Goal: Task Accomplishment & Management: Use online tool/utility

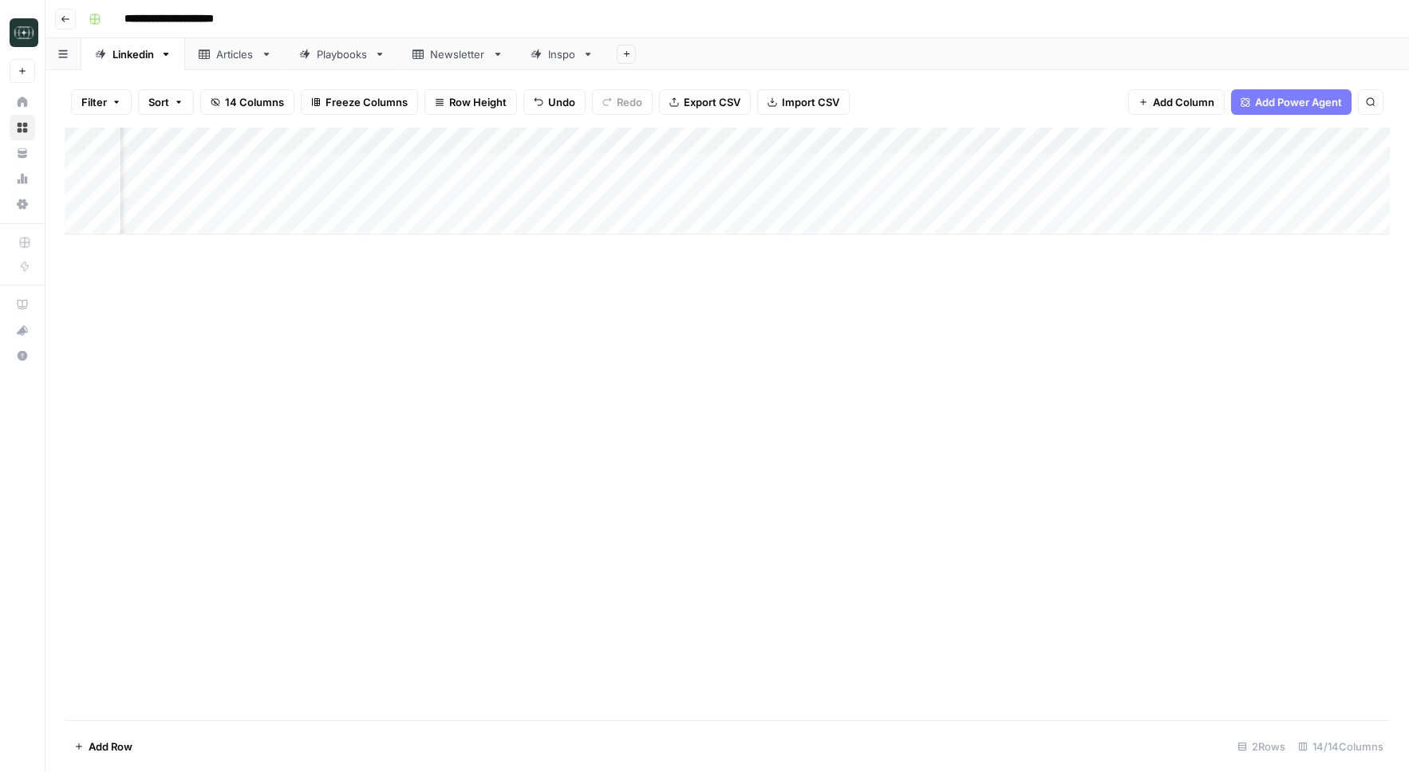
scroll to position [0, 337]
click at [854, 195] on div "Add Column" at bounding box center [727, 181] width 1325 height 107
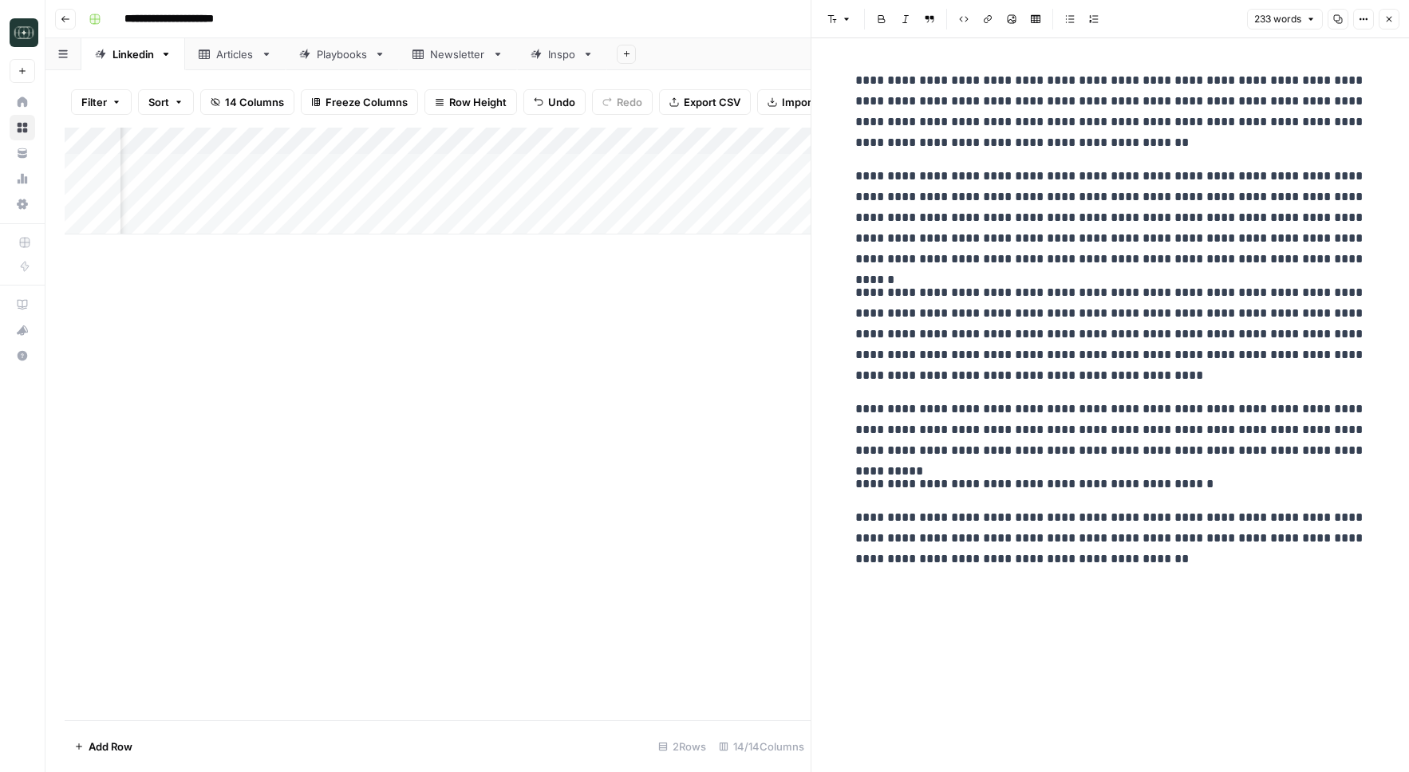
click at [1396, 22] on button "Close" at bounding box center [1389, 19] width 21 height 21
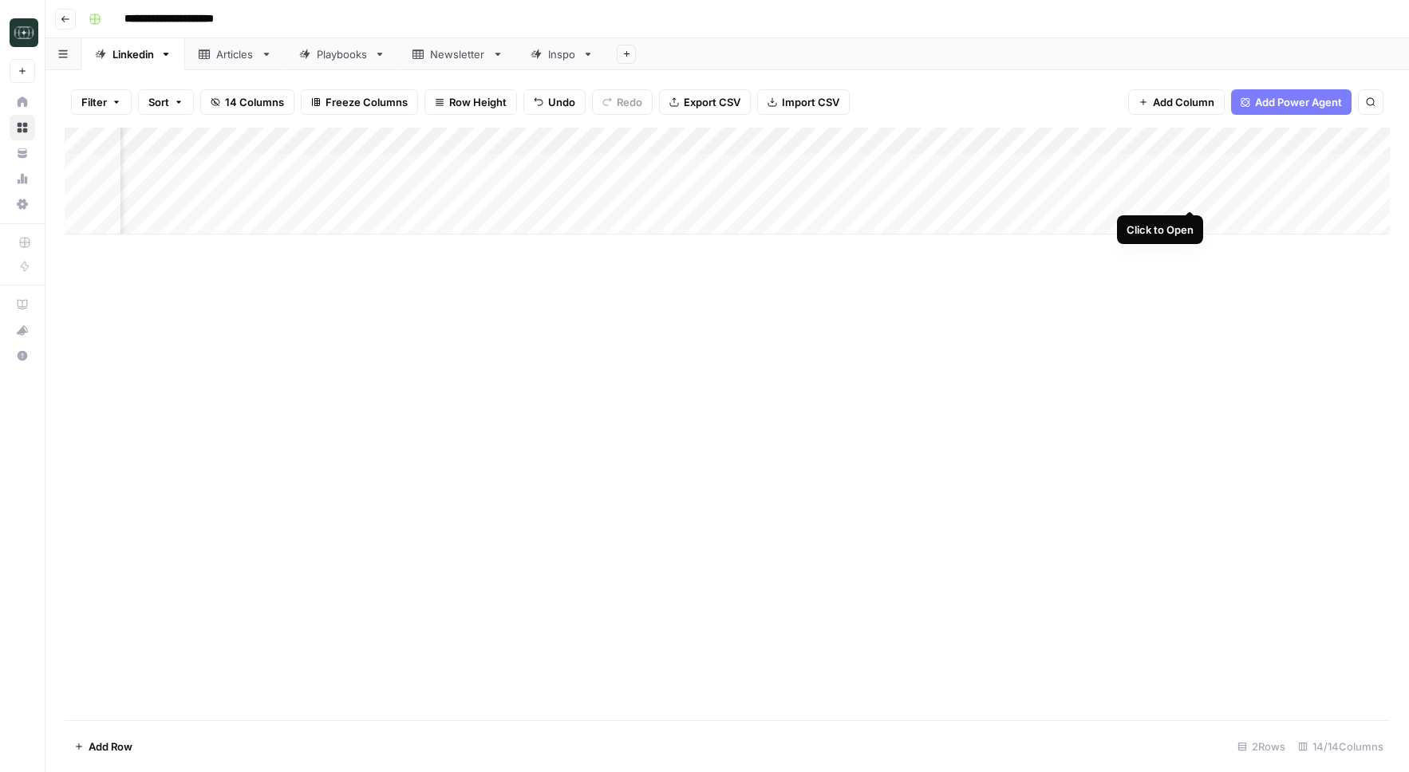
scroll to position [0, 261]
click at [1264, 195] on div "Add Column" at bounding box center [727, 181] width 1325 height 107
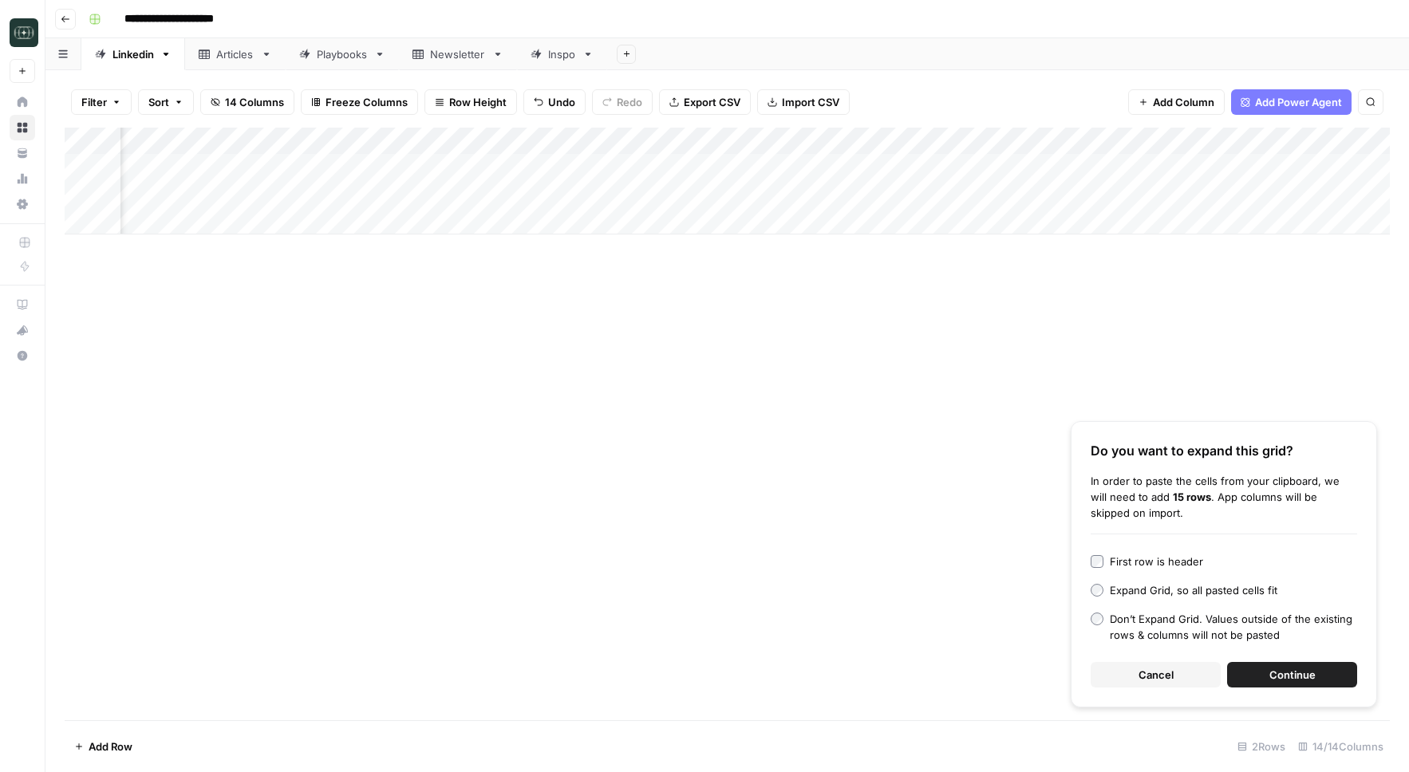
click at [1306, 201] on div "Add Column" at bounding box center [727, 181] width 1325 height 107
type textarea "**********"
click at [1067, 197] on div "Add Column" at bounding box center [727, 181] width 1325 height 107
click at [1146, 682] on span "Cancel" at bounding box center [1155, 675] width 35 height 16
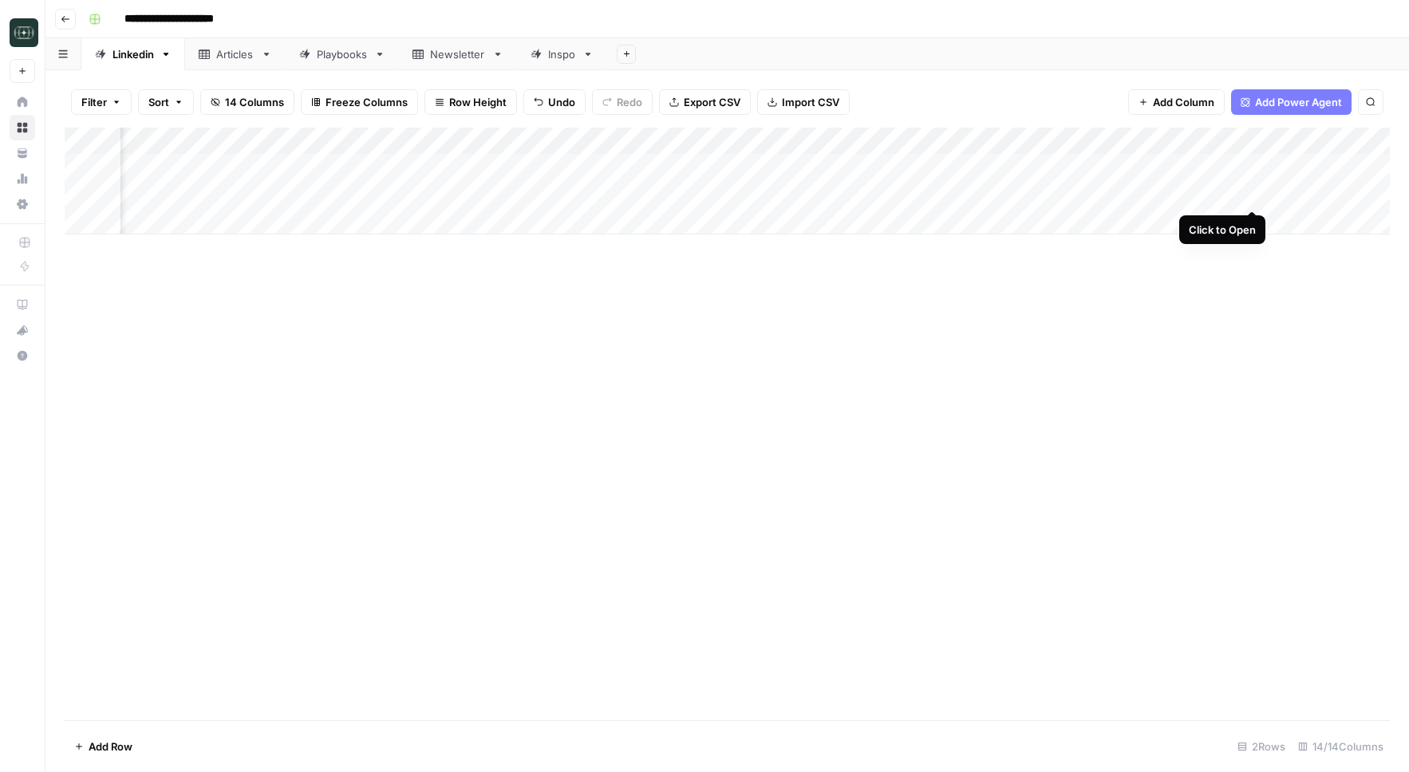
click at [1254, 197] on div "Add Column" at bounding box center [727, 181] width 1325 height 107
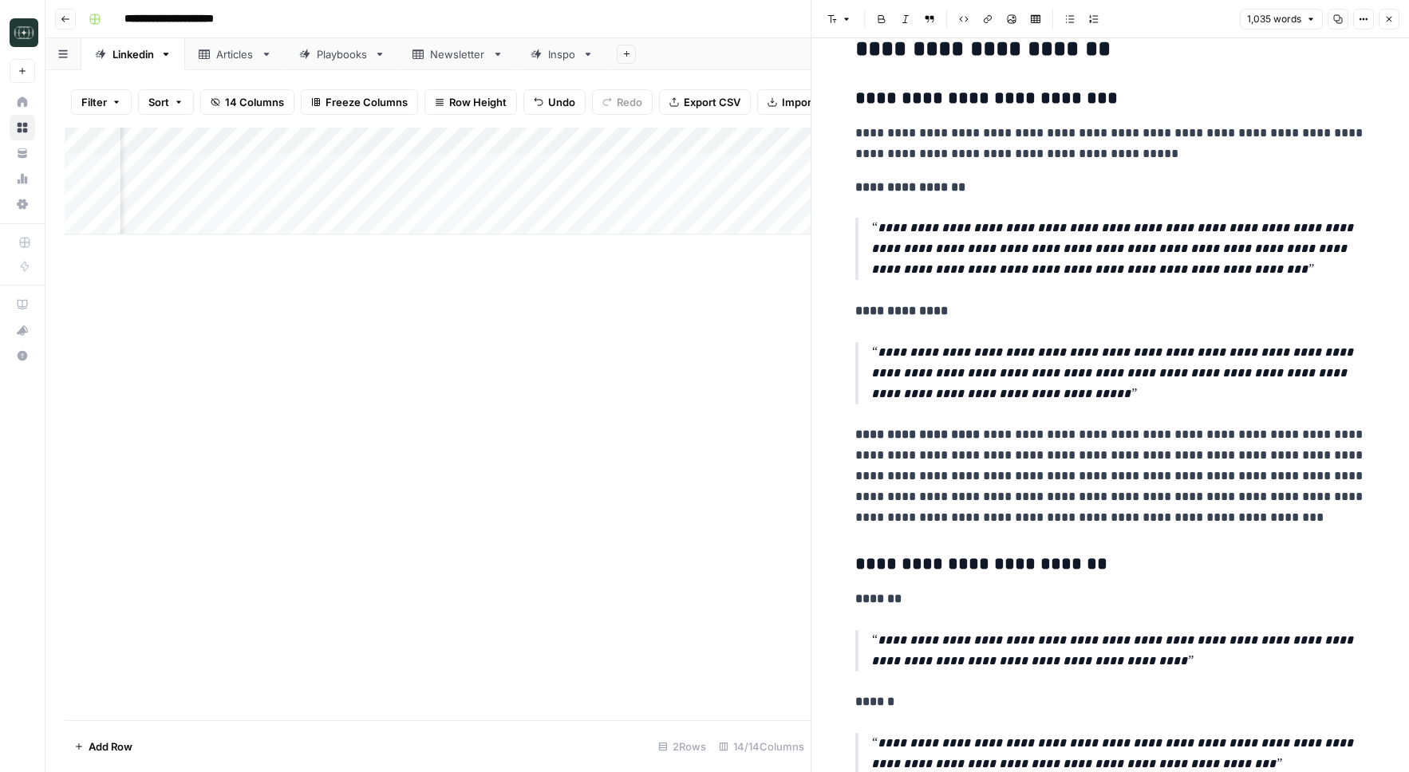
scroll to position [133, 0]
click at [1241, 448] on p "**********" at bounding box center [1110, 476] width 511 height 104
click at [1335, 24] on button "Copy" at bounding box center [1338, 19] width 21 height 21
click at [1389, 12] on button "Close" at bounding box center [1389, 19] width 21 height 21
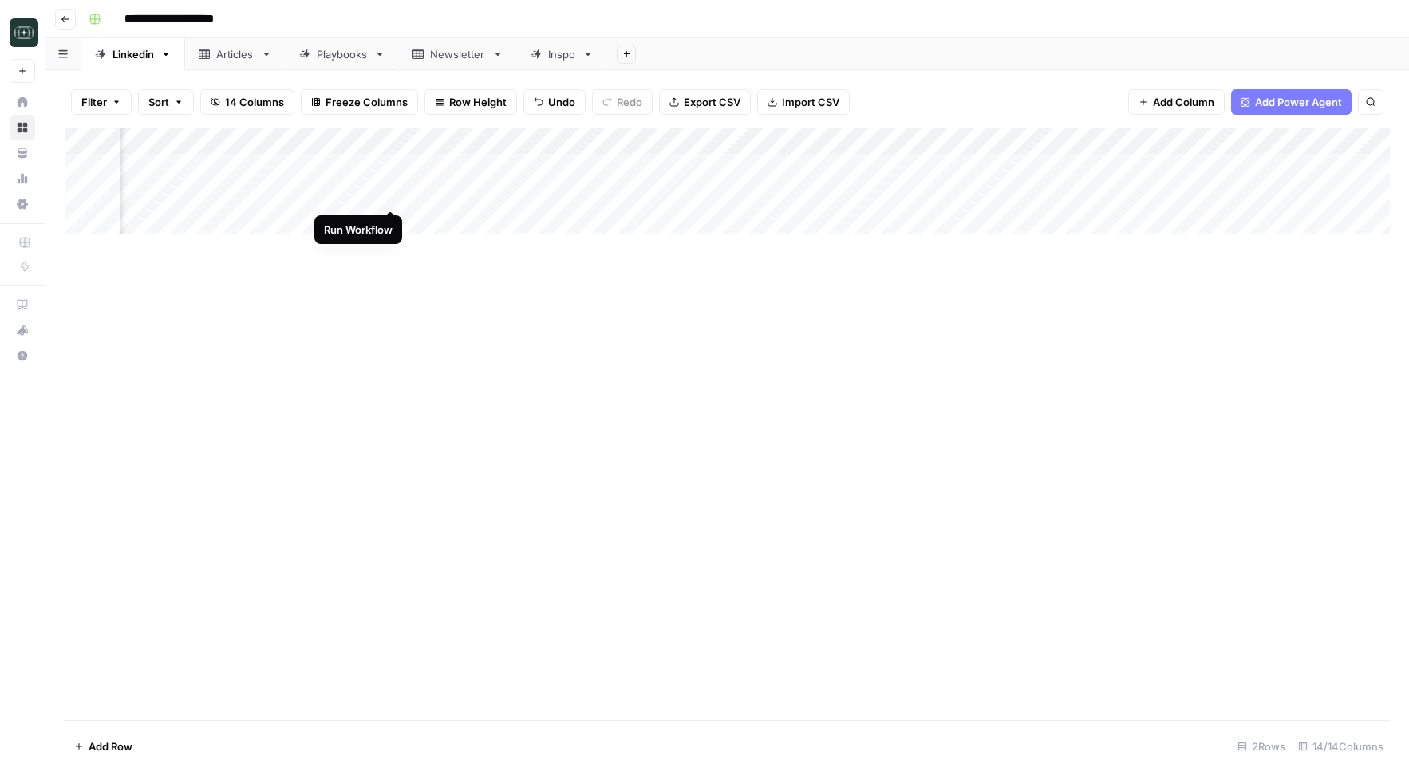
click at [393, 193] on div "Add Column" at bounding box center [727, 181] width 1325 height 107
click at [533, 195] on div "Add Column" at bounding box center [727, 181] width 1325 height 107
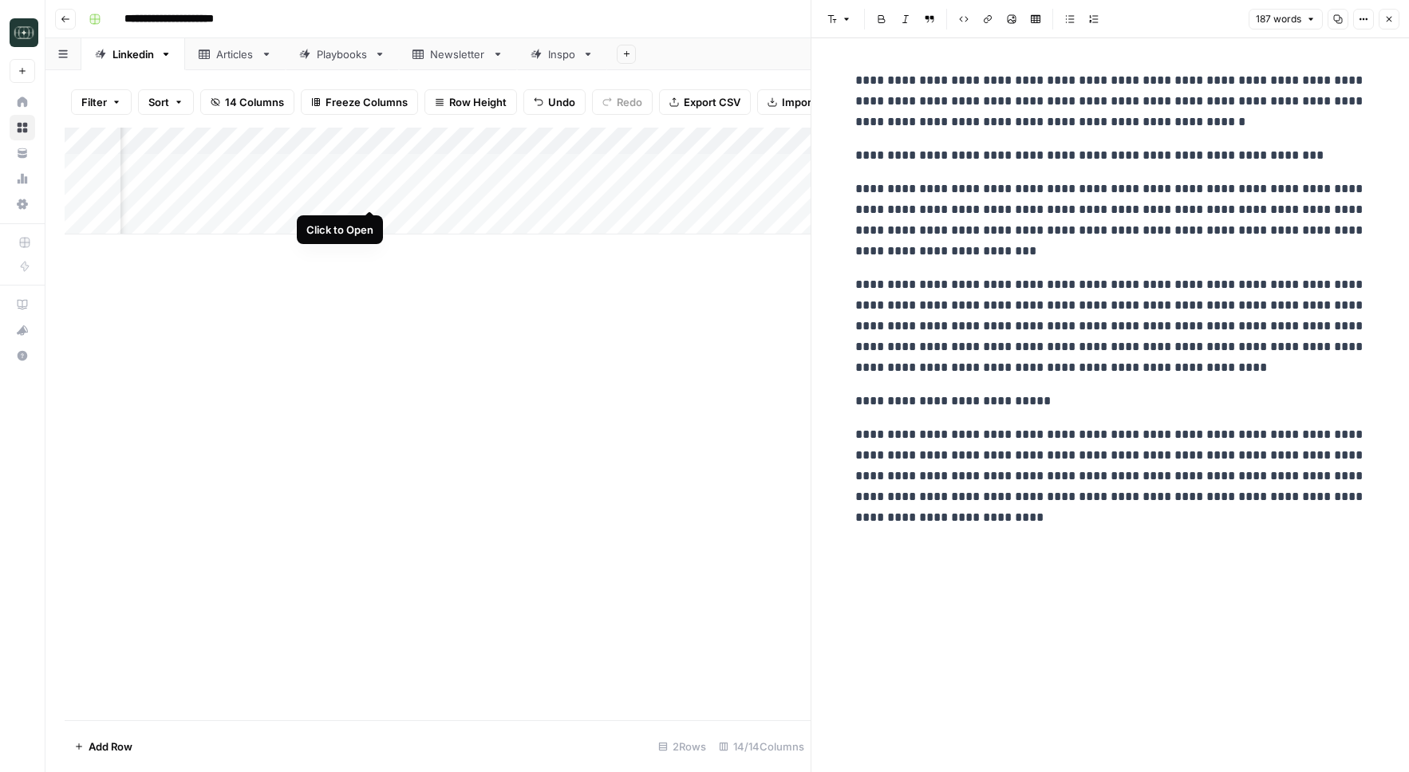
click at [371, 195] on div "Add Column" at bounding box center [438, 181] width 746 height 107
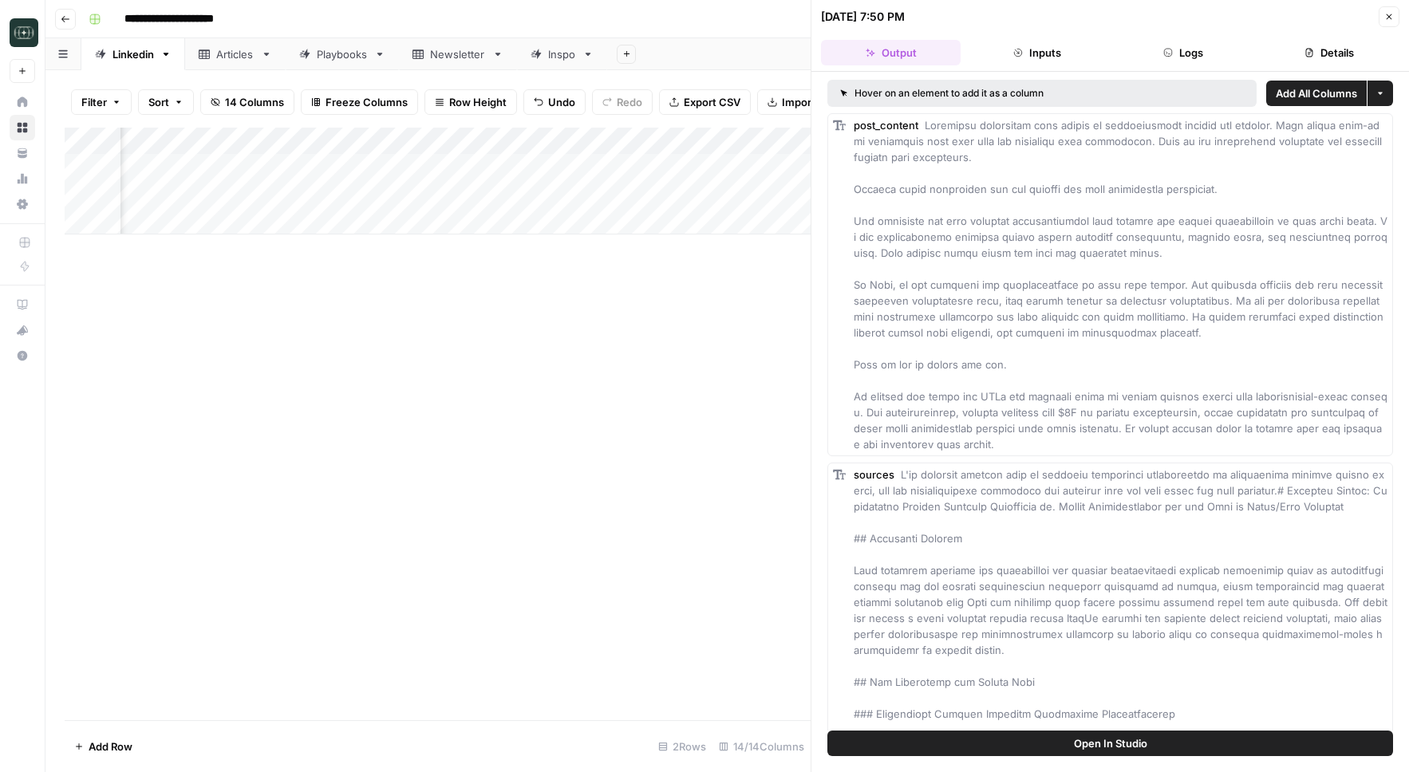
click at [1187, 65] on header "[DATE] 7:50 PM Close Output Inputs Logs Details" at bounding box center [1110, 36] width 598 height 72
click at [1065, 55] on button "Inputs" at bounding box center [1037, 53] width 140 height 26
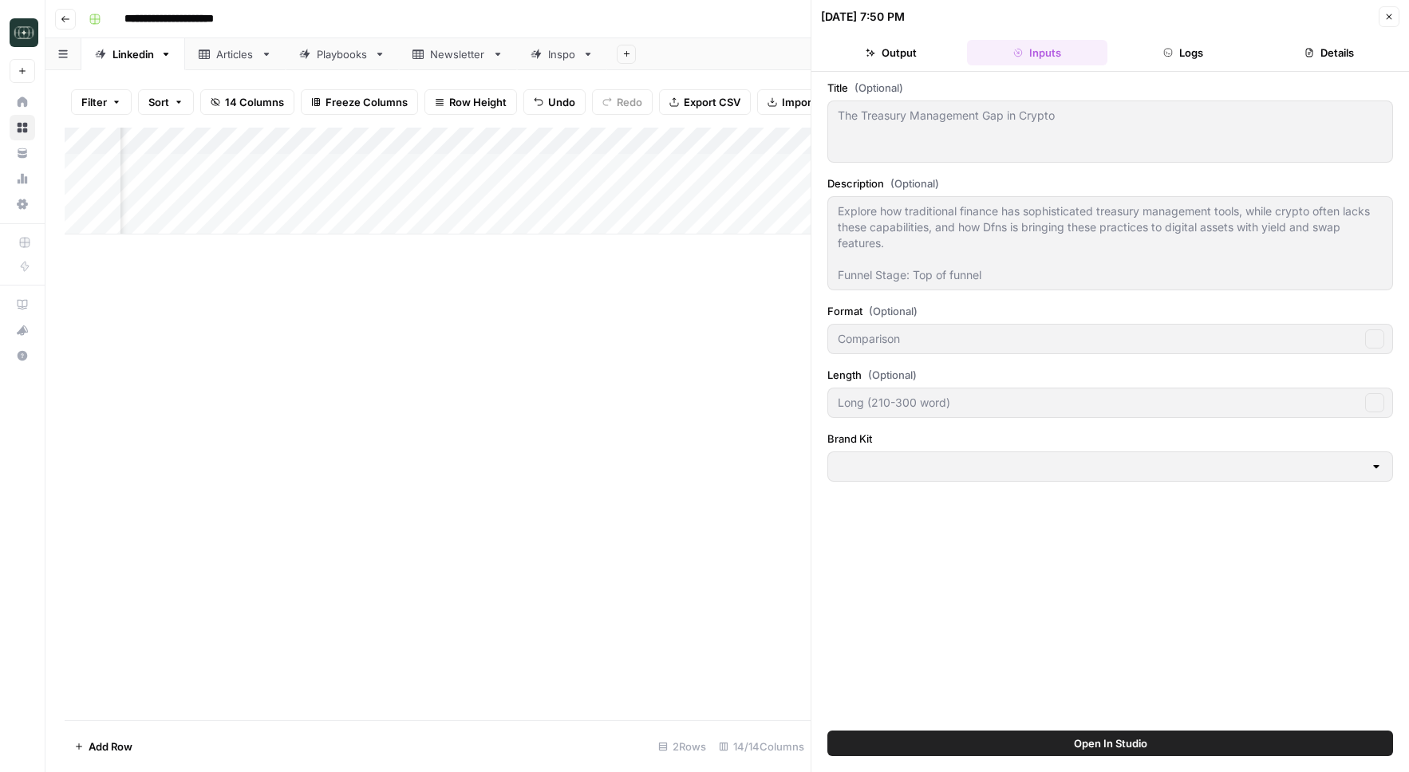
type input "Dfns"
click at [1190, 53] on button "Logs" at bounding box center [1184, 53] width 140 height 26
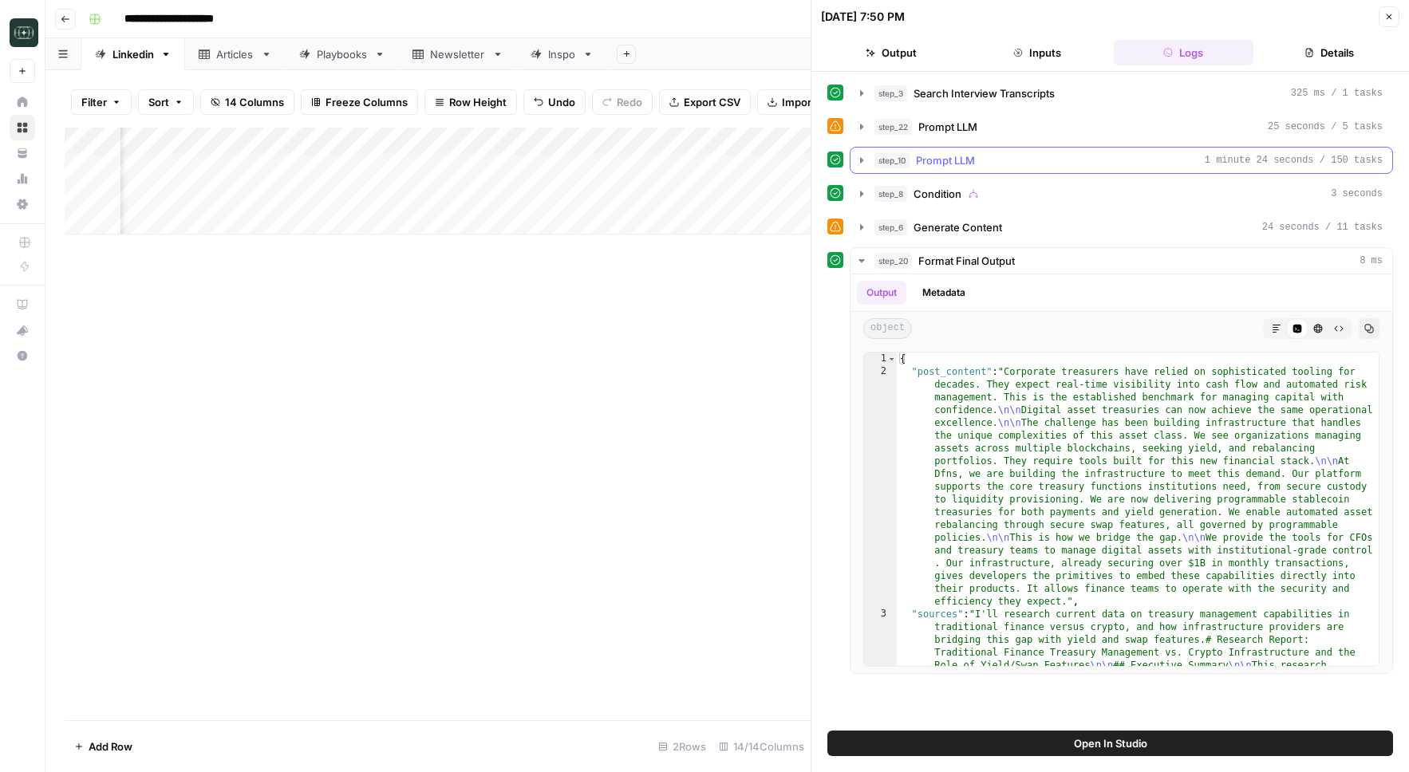
click at [858, 166] on icon "button" at bounding box center [861, 160] width 13 height 13
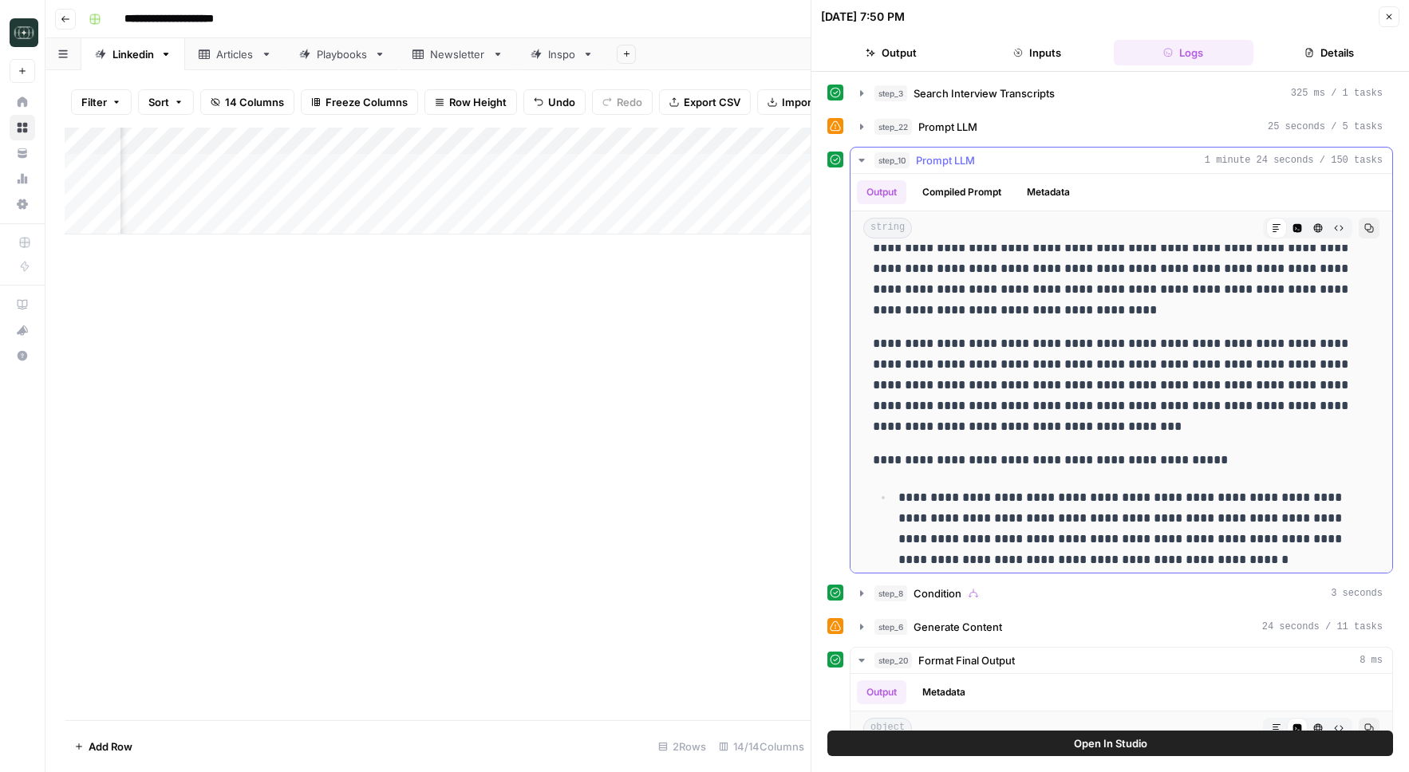
scroll to position [1495, 0]
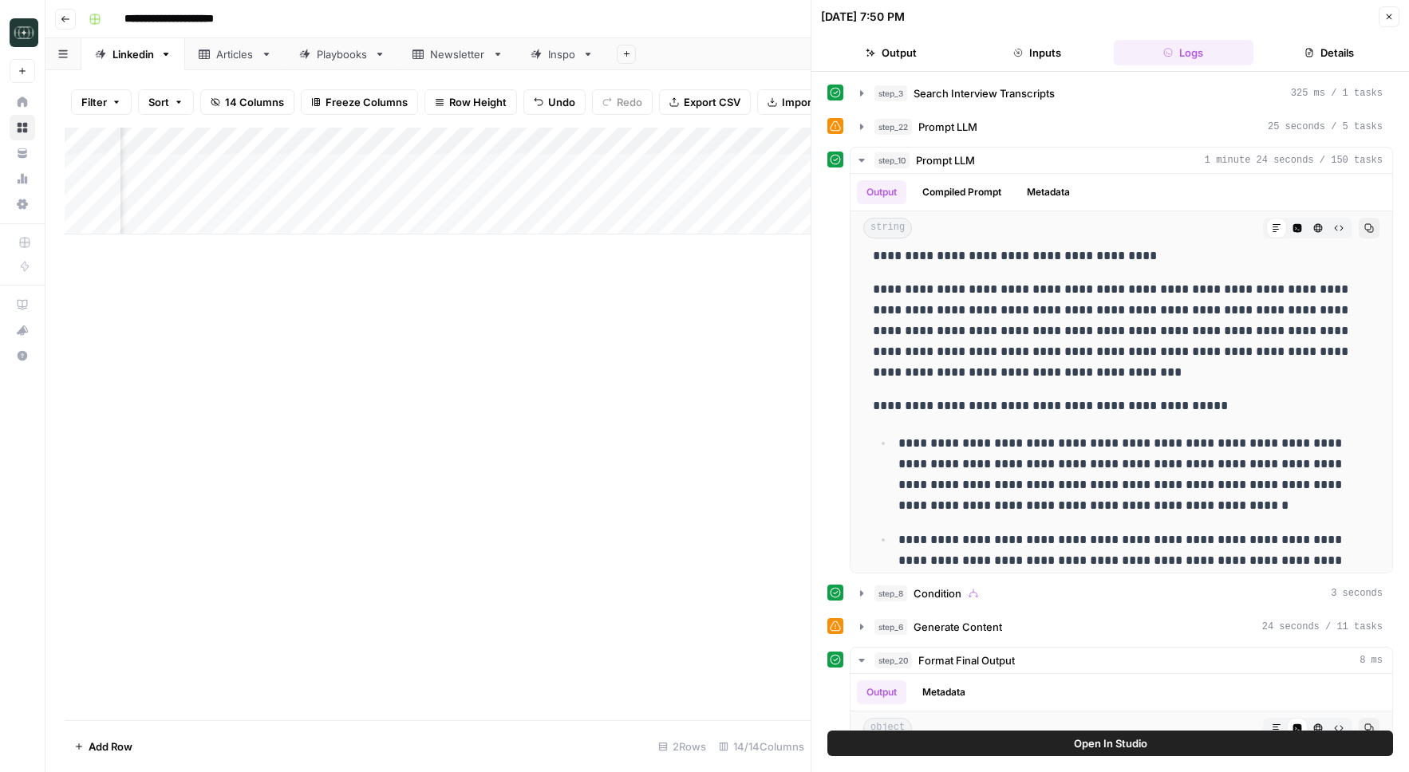
click at [1393, 17] on span "Close" at bounding box center [1393, 17] width 1 height 1
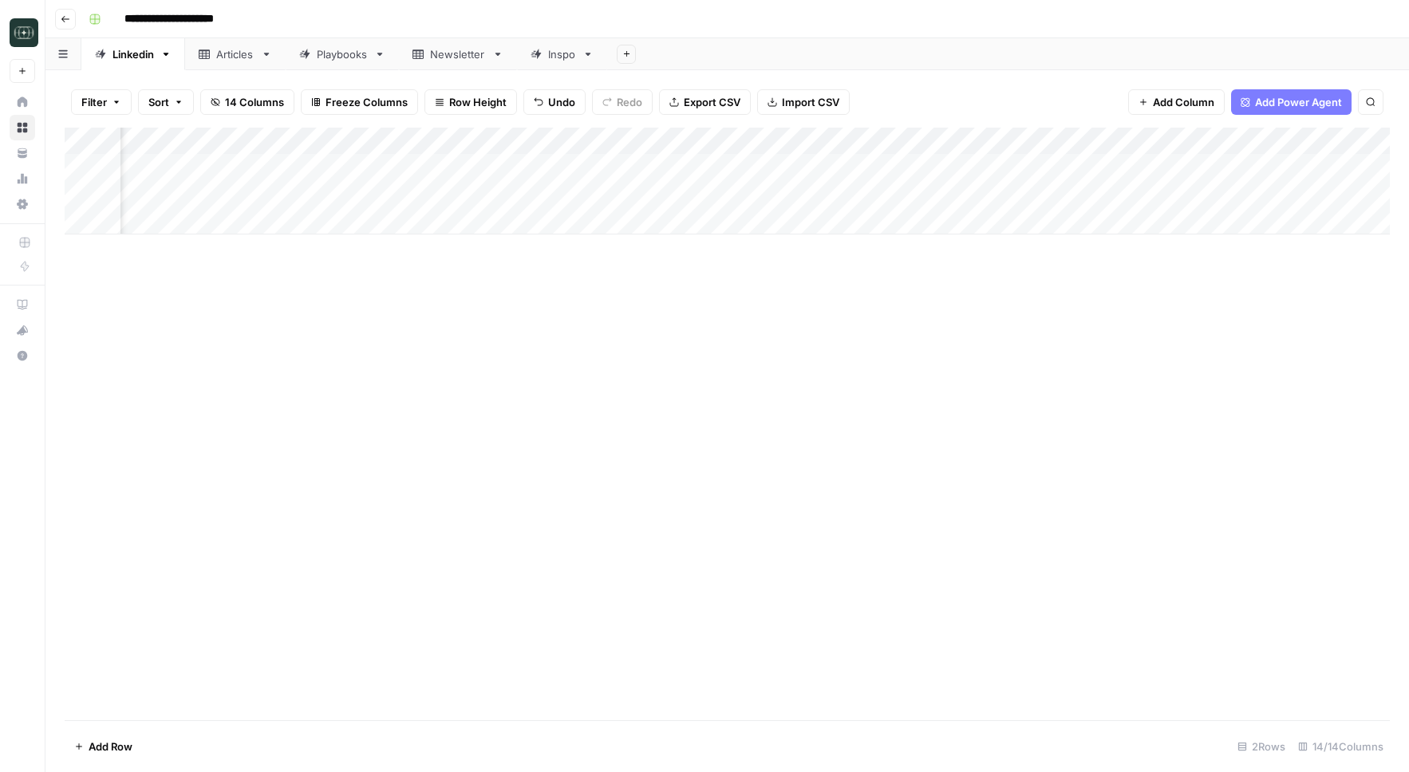
scroll to position [0, 61]
click at [347, 198] on div "Add Column" at bounding box center [727, 181] width 1325 height 107
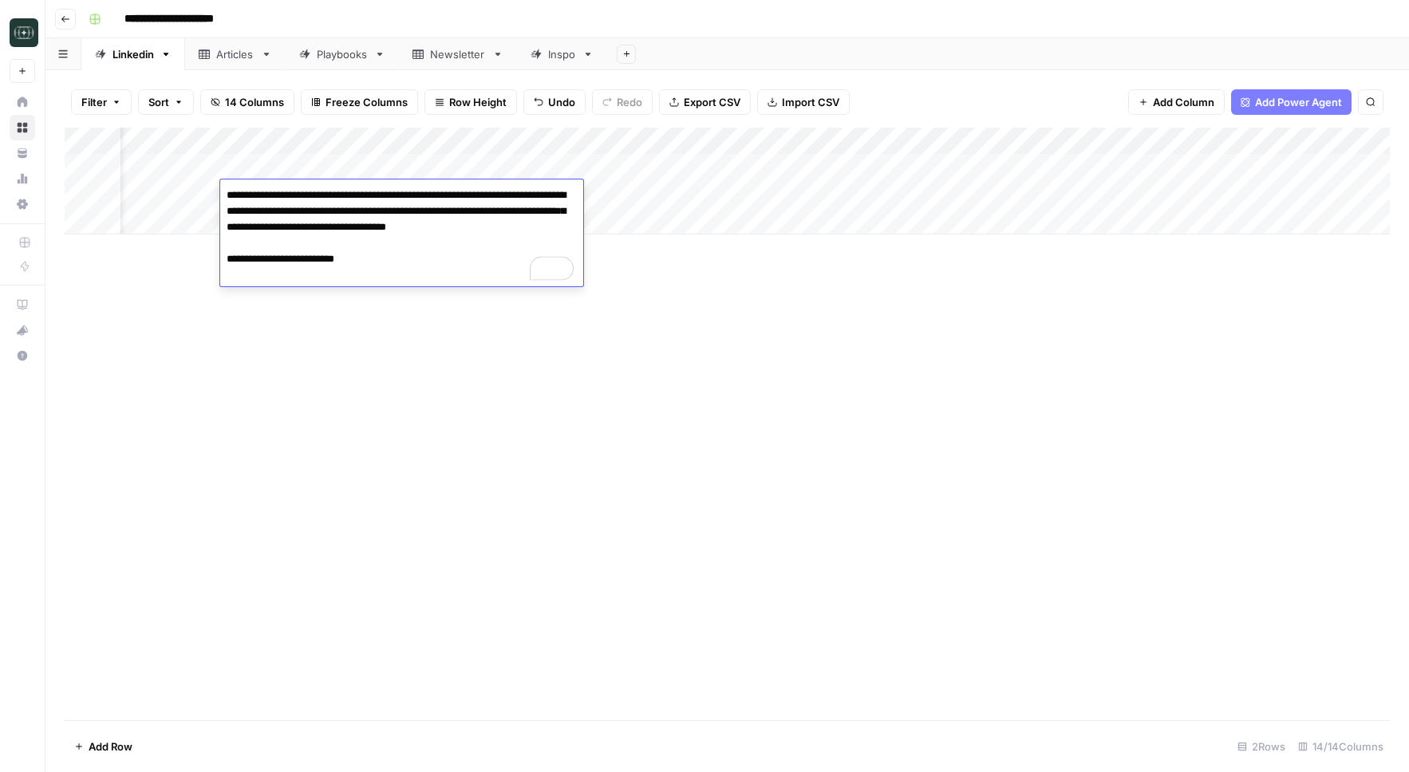
click at [322, 404] on div "Add Column" at bounding box center [727, 424] width 1325 height 593
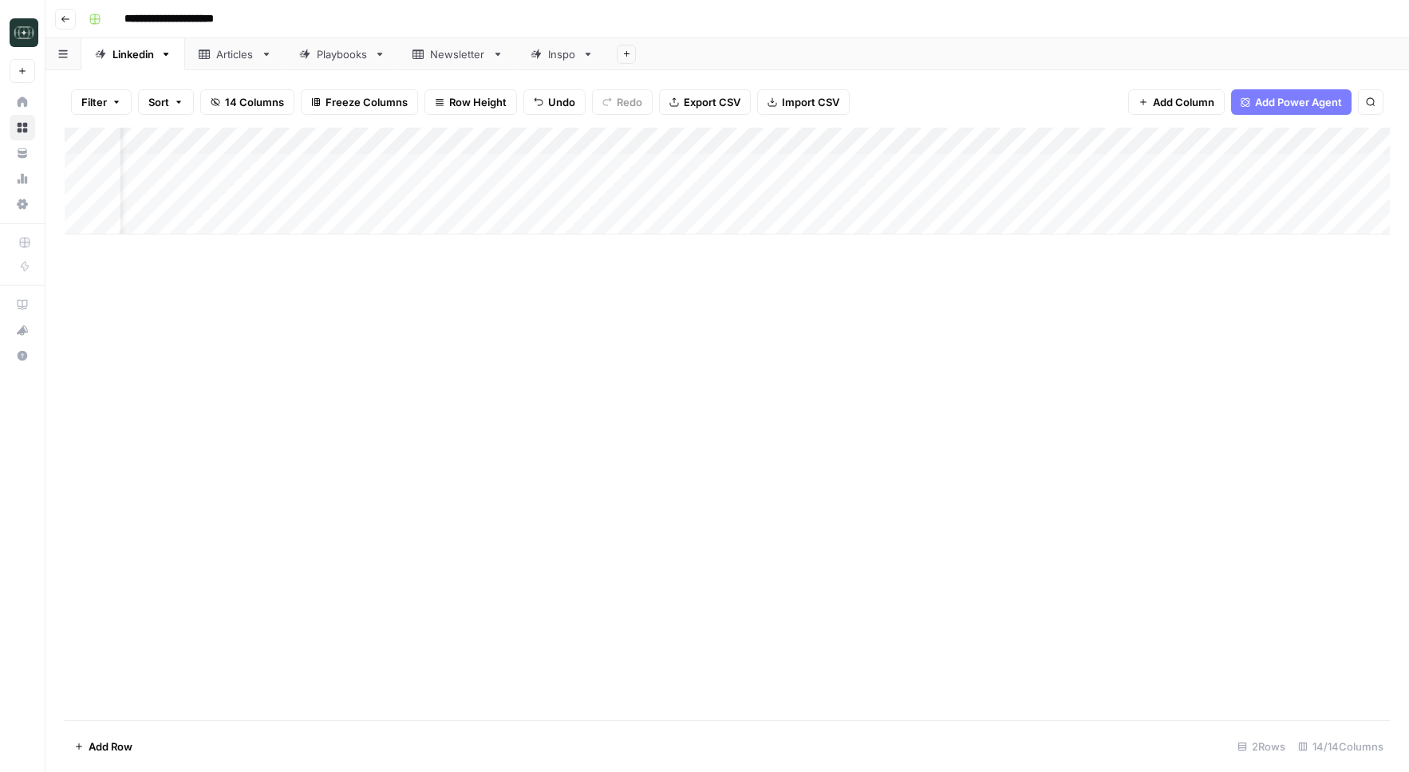
click at [319, 231] on div "Add Column" at bounding box center [727, 181] width 1325 height 107
type textarea "**********"
click at [174, 195] on div "Add Column" at bounding box center [727, 195] width 1325 height 134
click at [305, 340] on div "Add Column" at bounding box center [727, 424] width 1325 height 593
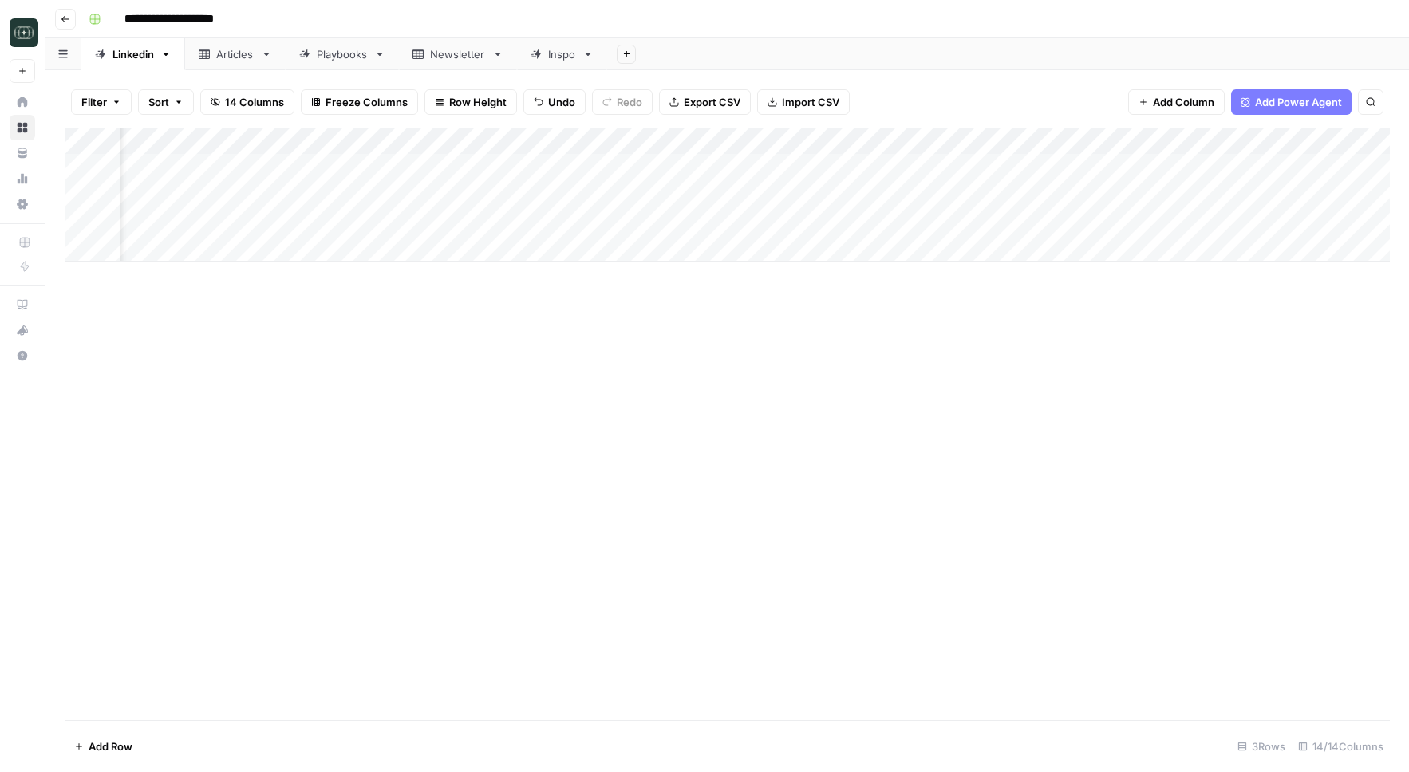
click at [191, 218] on div "Add Column" at bounding box center [727, 195] width 1325 height 134
type textarea "**********"
click at [512, 374] on div "Add Column" at bounding box center [727, 424] width 1325 height 593
click at [617, 218] on div "Add Column" at bounding box center [727, 195] width 1325 height 134
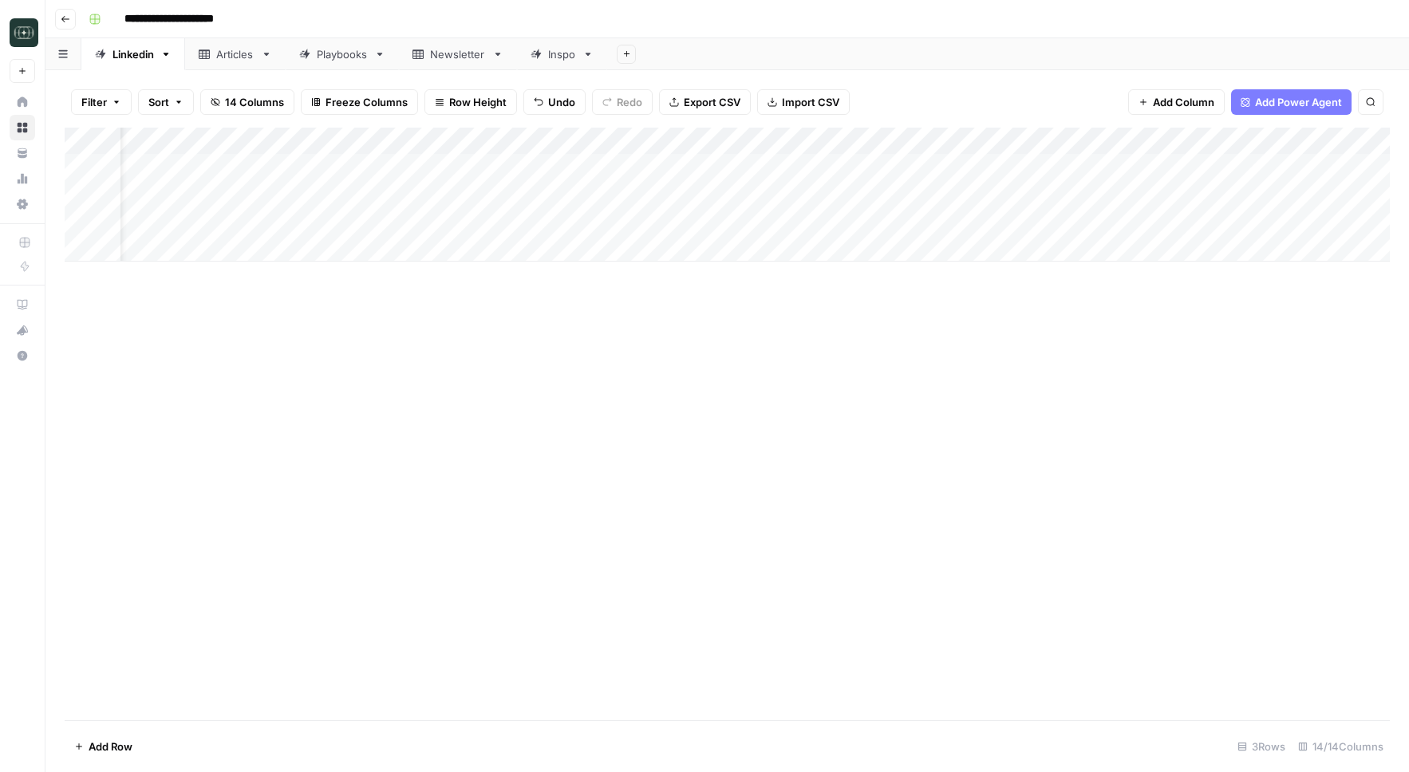
click at [617, 218] on div "Add Column" at bounding box center [727, 195] width 1325 height 134
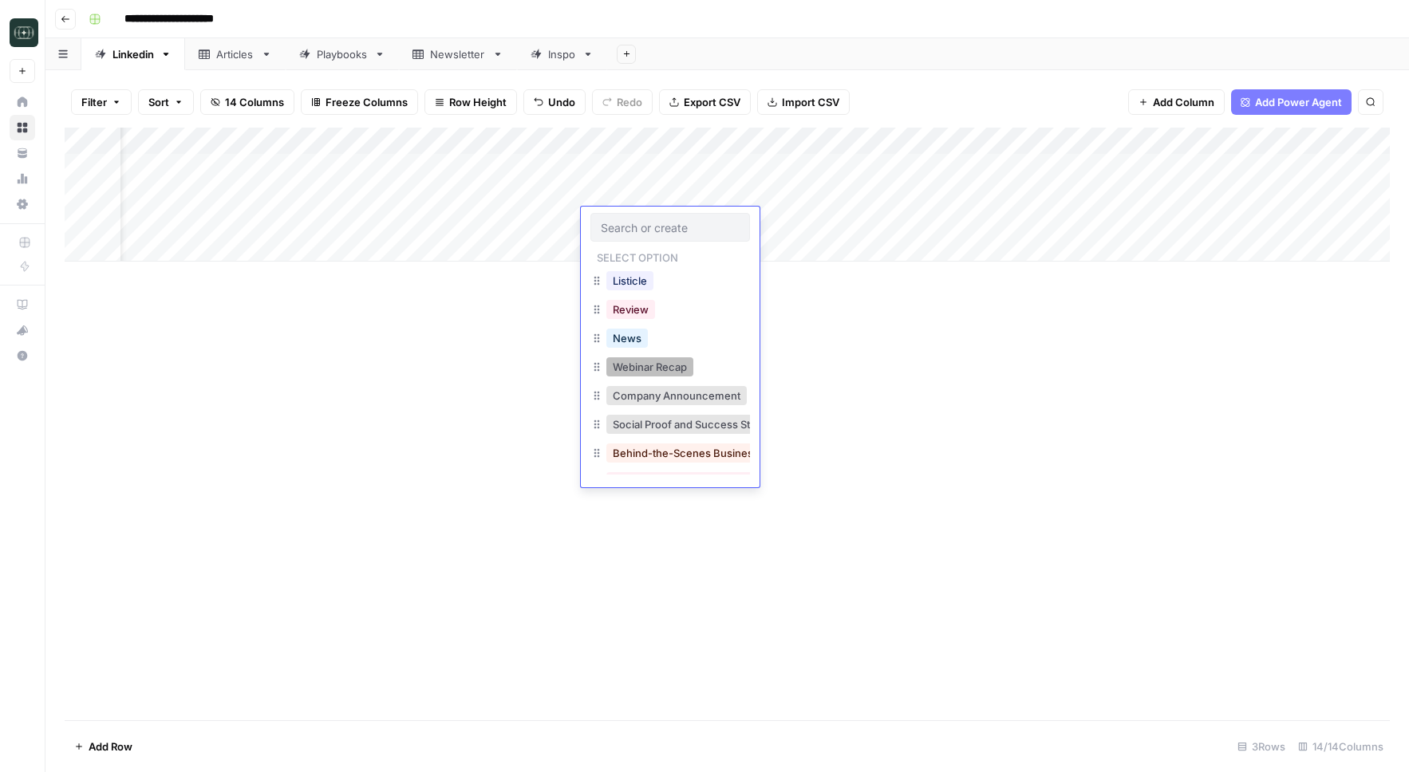
scroll to position [169, 0]
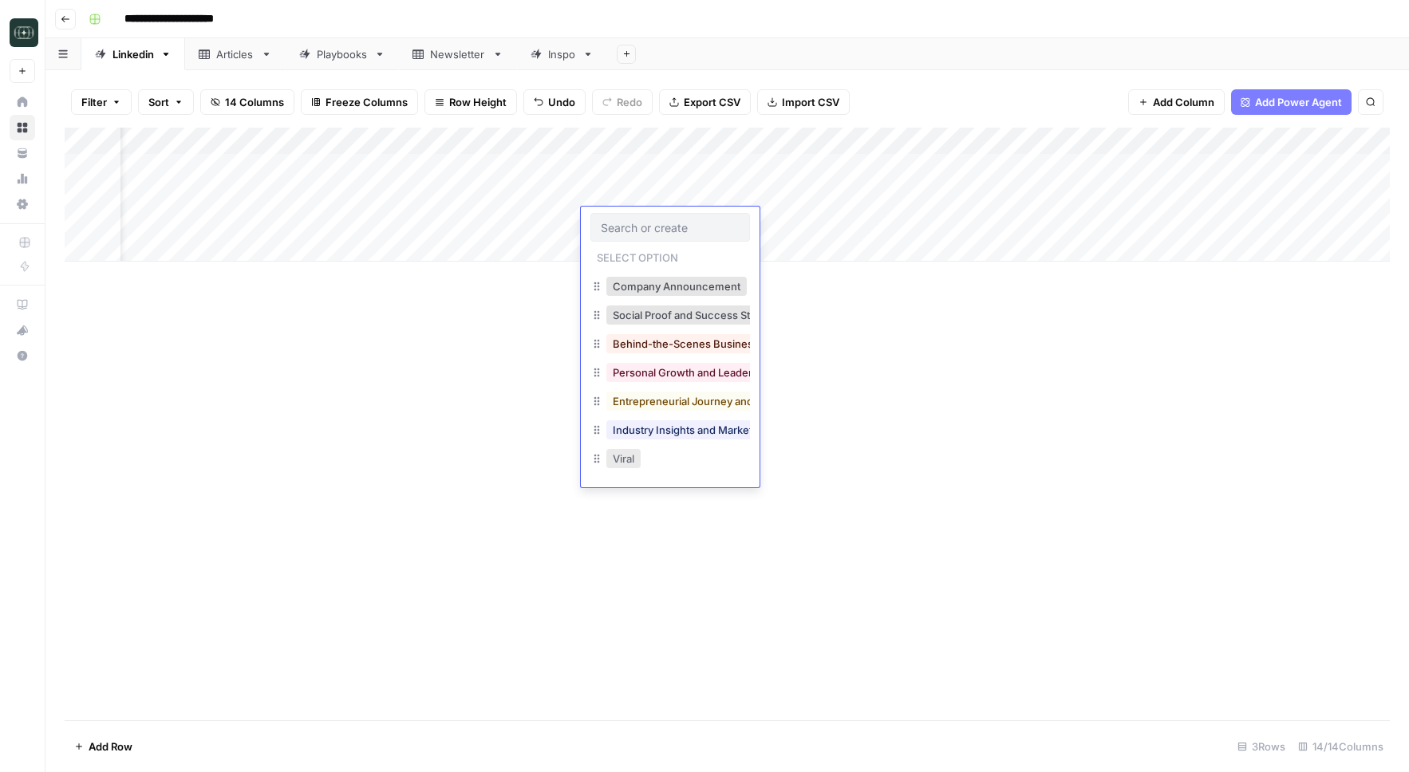
click at [629, 456] on button "Viral" at bounding box center [623, 458] width 34 height 19
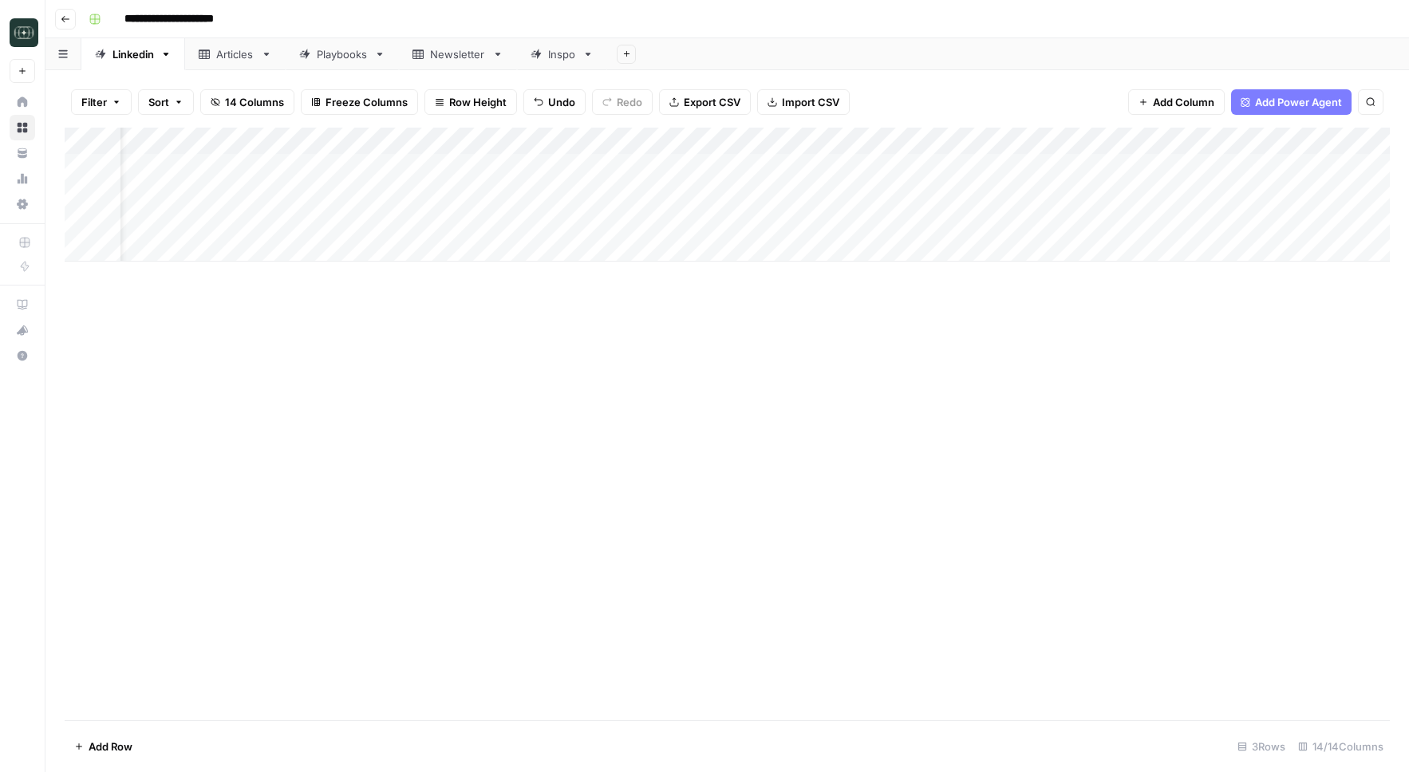
click at [759, 225] on div "Add Column" at bounding box center [727, 195] width 1325 height 134
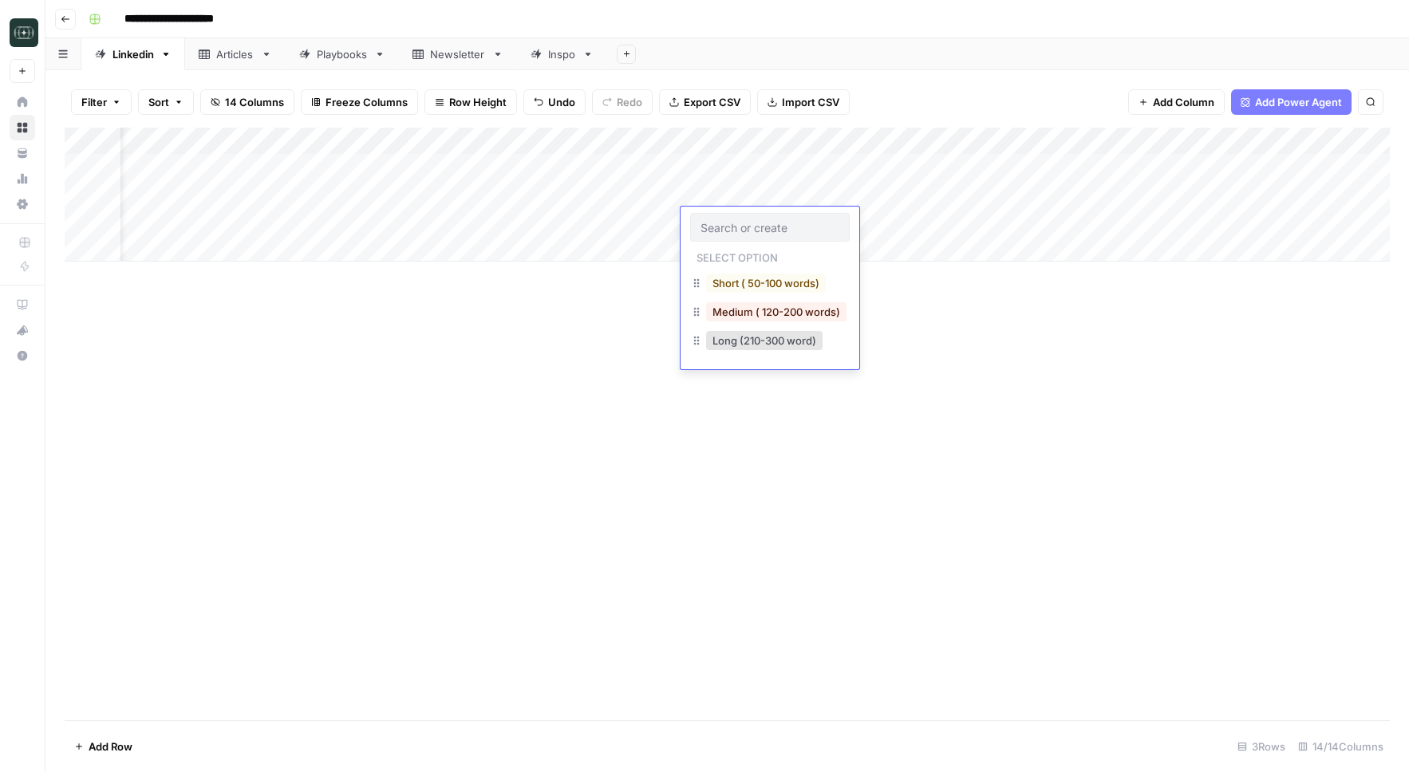
click at [746, 343] on button "Long (210-300 word)" at bounding box center [764, 340] width 116 height 19
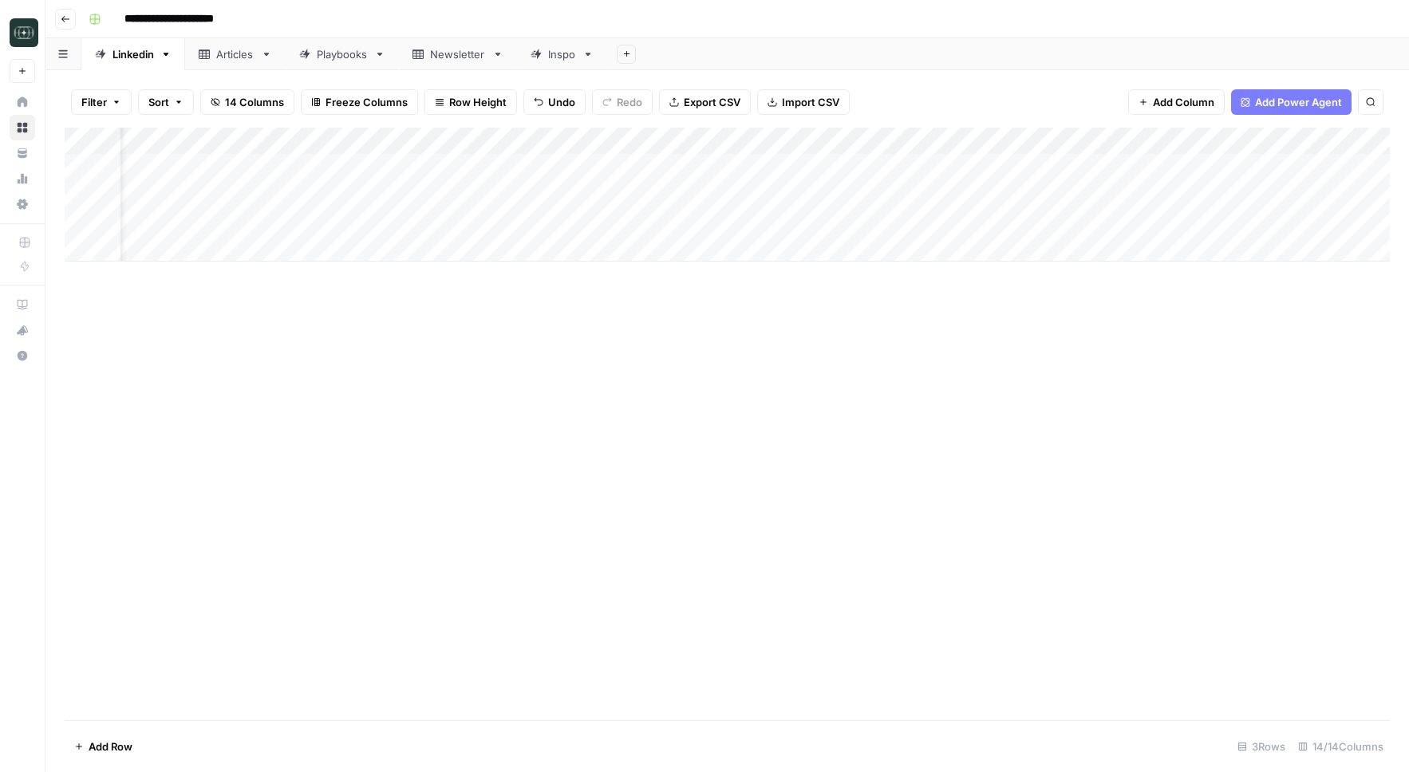
click at [886, 225] on div "Add Column" at bounding box center [727, 195] width 1325 height 134
click at [1131, 219] on div "Add Column" at bounding box center [727, 195] width 1325 height 134
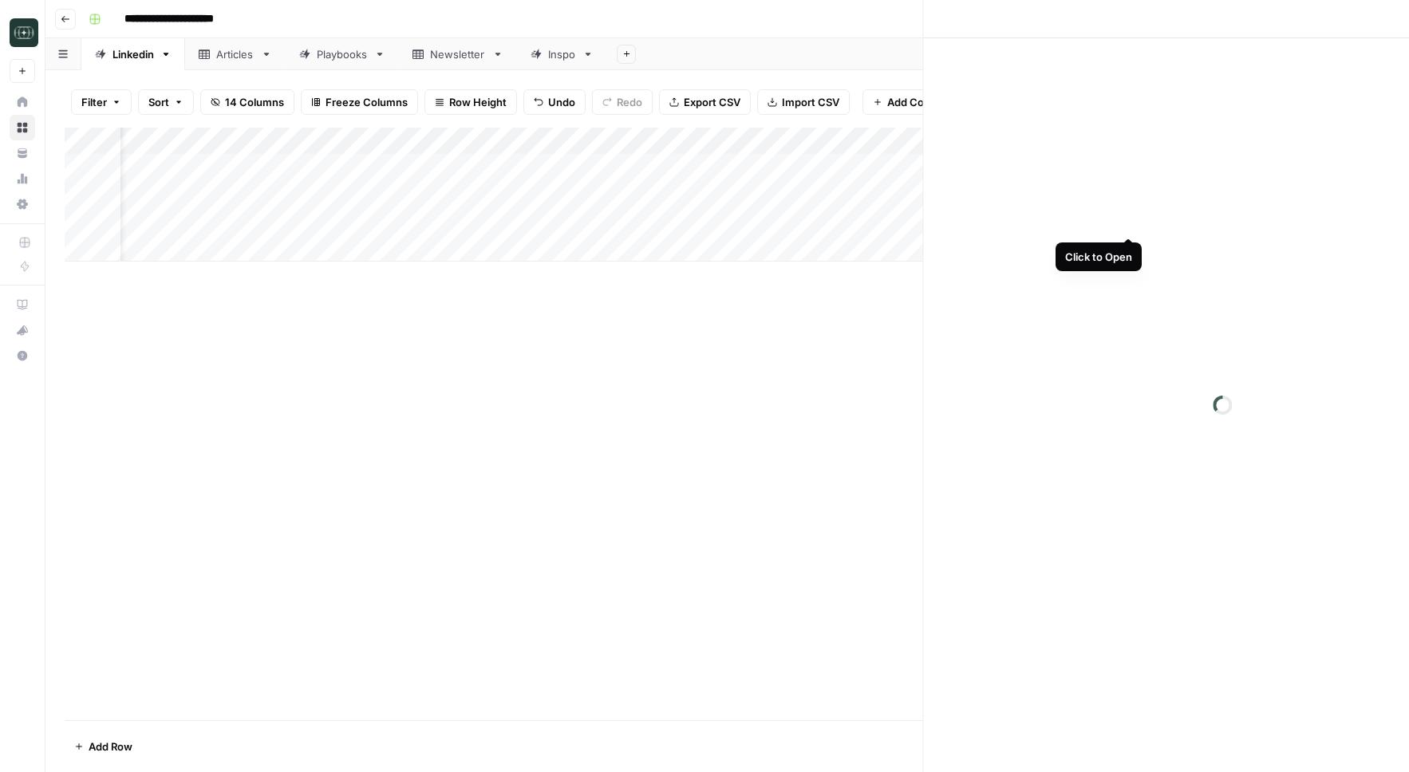
click at [1131, 219] on div at bounding box center [1222, 405] width 598 height 734
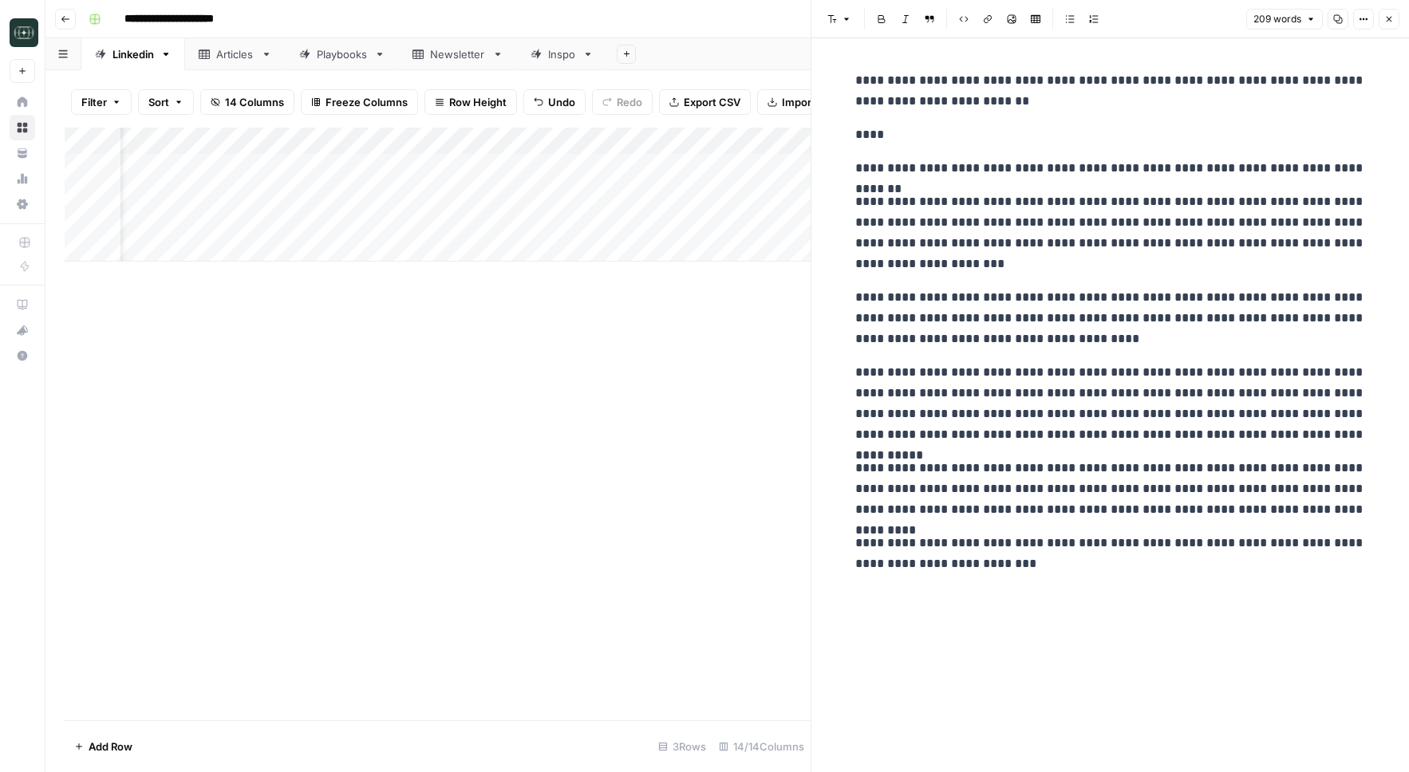
click at [1146, 703] on div "**********" at bounding box center [1111, 405] width 530 height 734
click at [1395, 14] on button "Close" at bounding box center [1389, 19] width 21 height 21
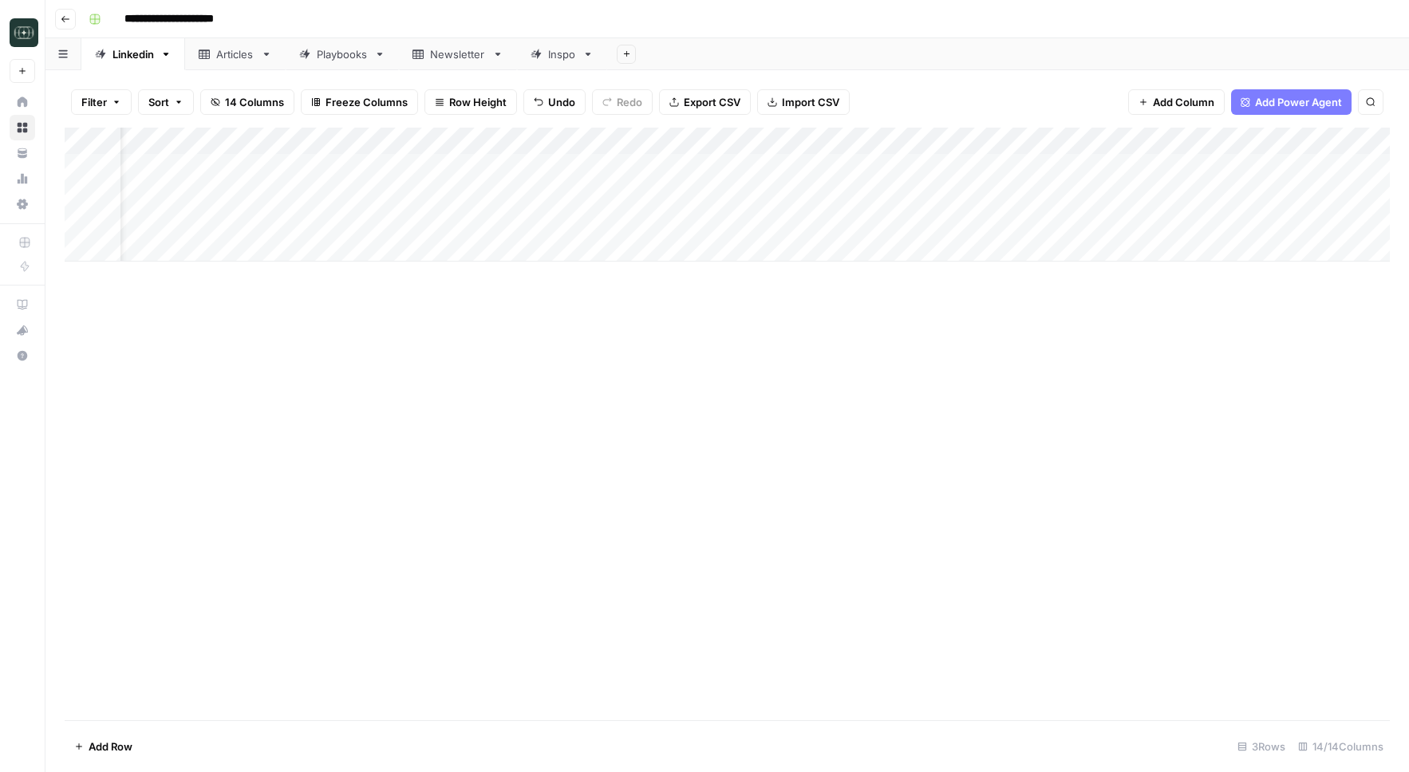
click at [1130, 195] on div "Add Column" at bounding box center [727, 195] width 1325 height 134
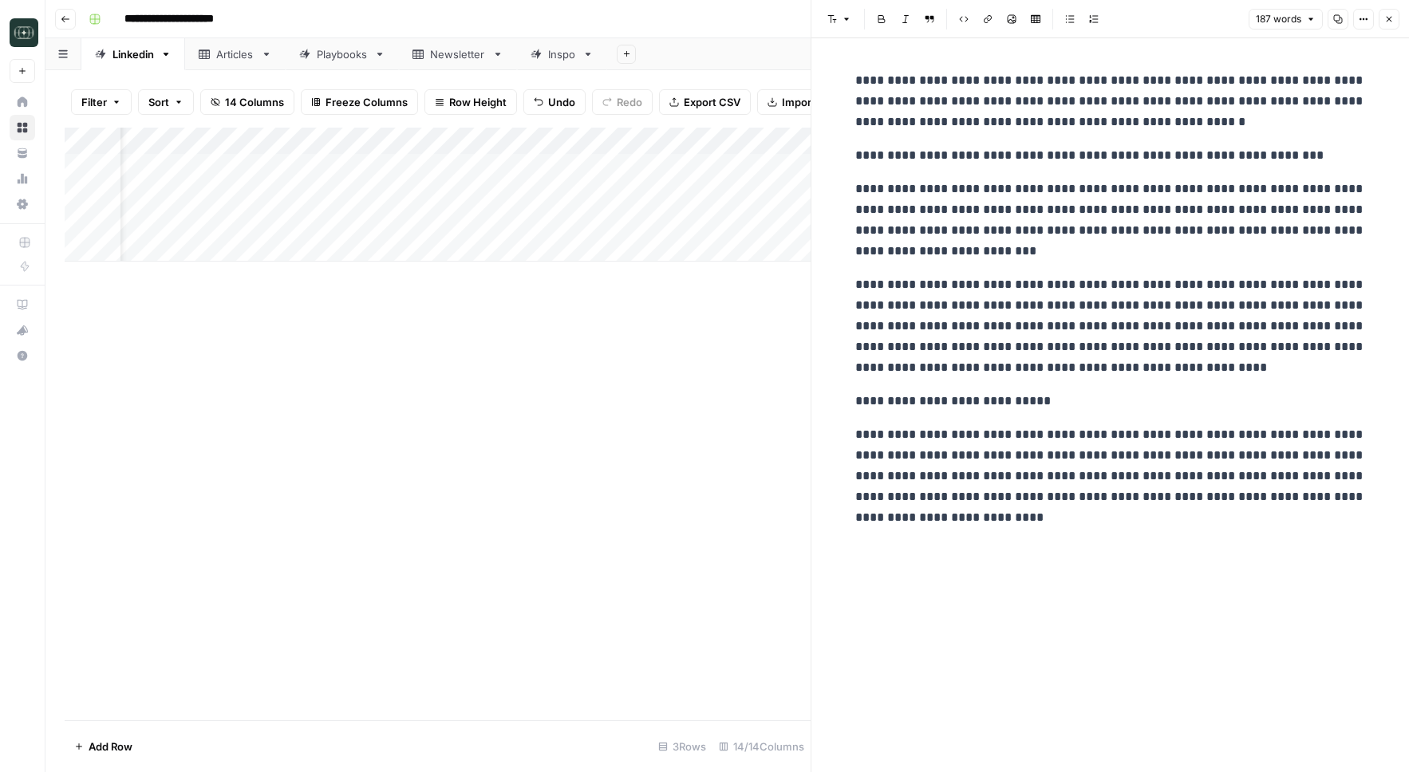
click at [1388, 30] on header "Font style Bold Italic Block quote Code block Link Image Insert Table Bulleted …" at bounding box center [1110, 19] width 598 height 38
click at [1393, 7] on header "Font style Bold Italic Block quote Code block Link Image Insert Table Bulleted …" at bounding box center [1110, 19] width 598 height 38
click at [432, 393] on div "Add Column" at bounding box center [438, 424] width 746 height 593
click at [1380, 21] on button "Close" at bounding box center [1389, 19] width 21 height 21
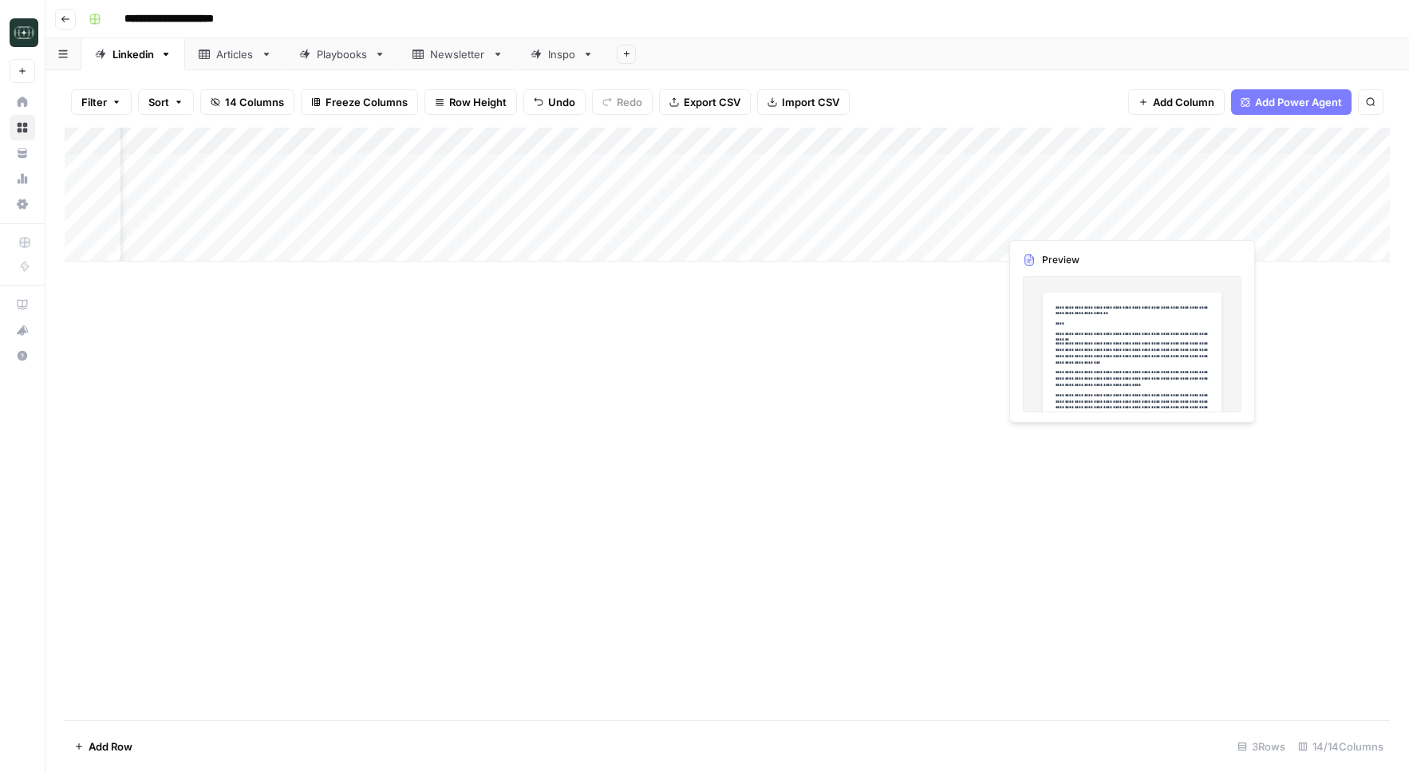
click at [1125, 222] on div "Add Column" at bounding box center [727, 195] width 1325 height 134
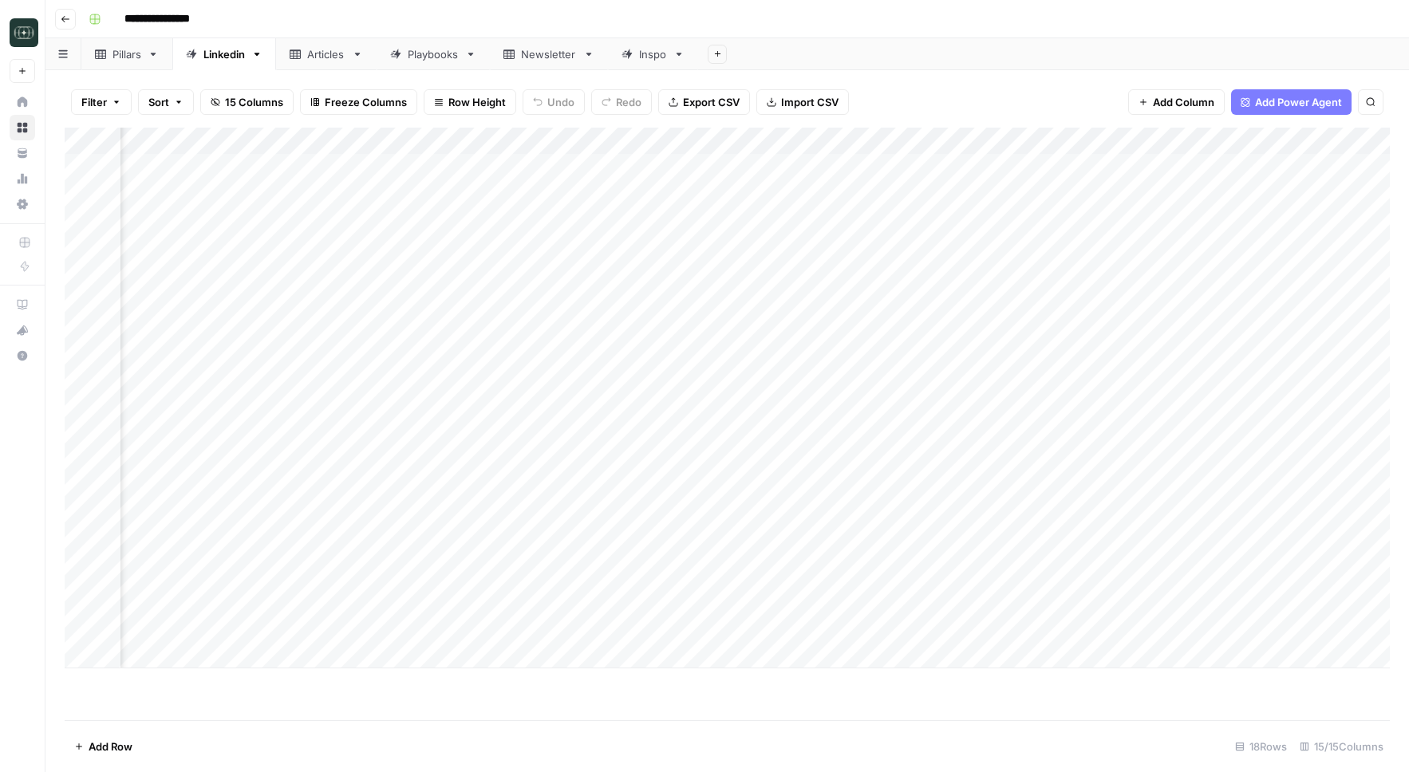
scroll to position [0, 129]
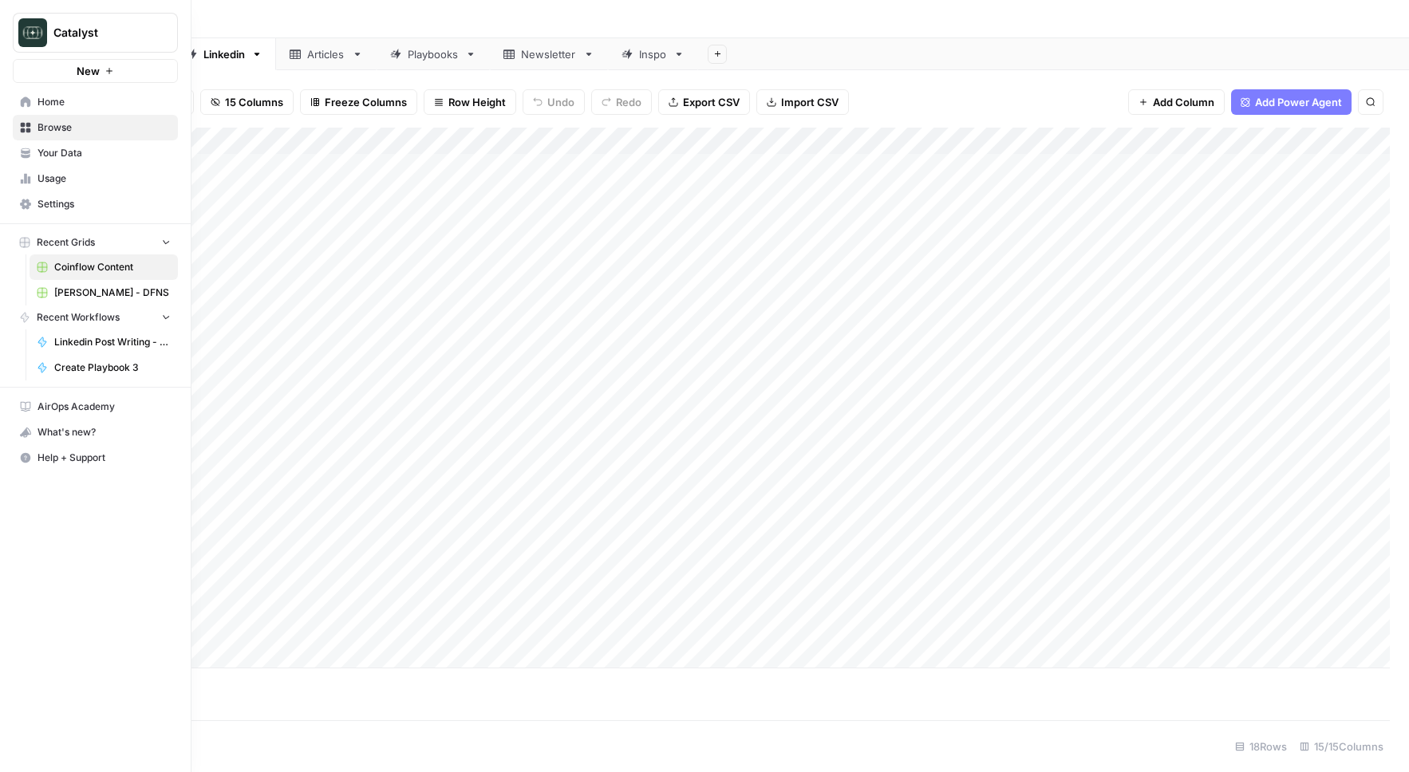
click at [30, 155] on icon at bounding box center [25, 153] width 11 height 11
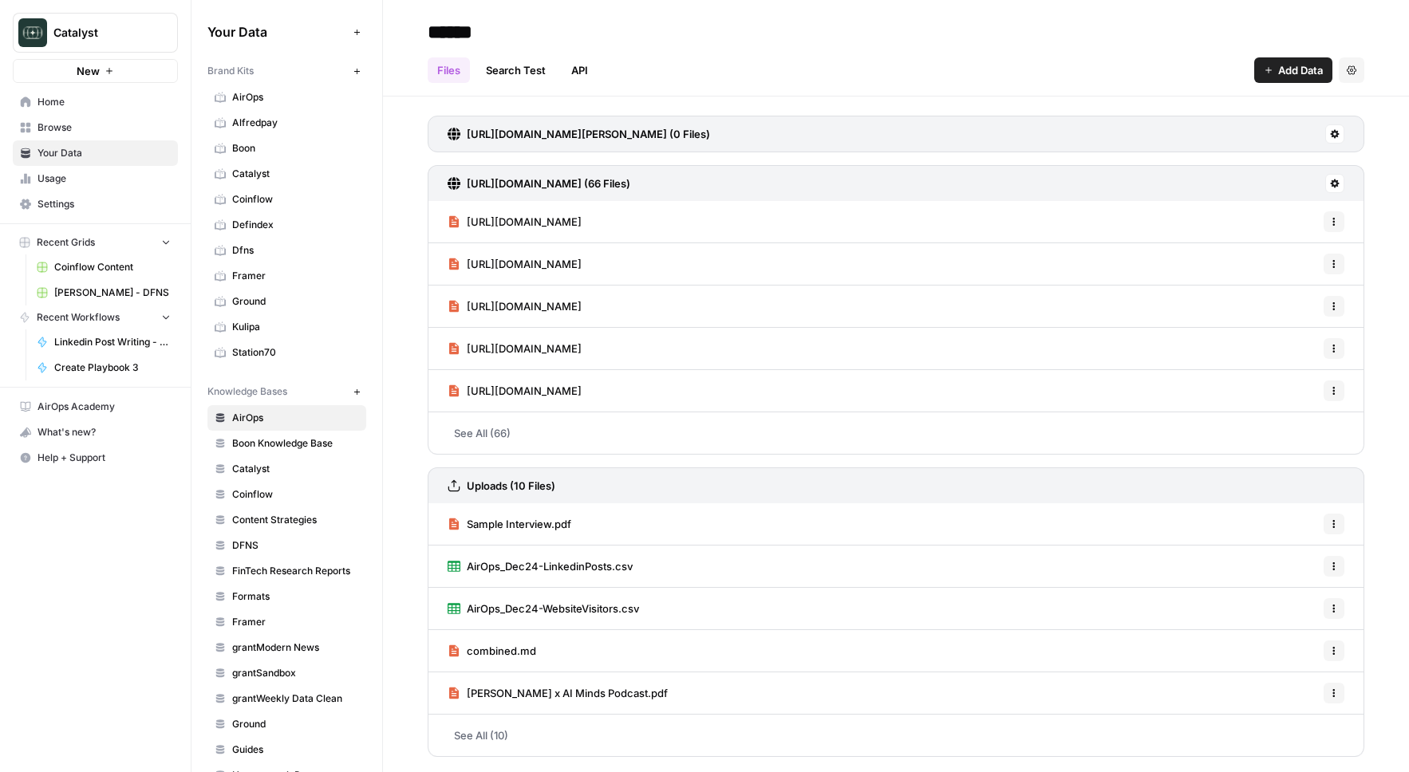
click at [276, 543] on span "DFNS" at bounding box center [295, 546] width 127 height 14
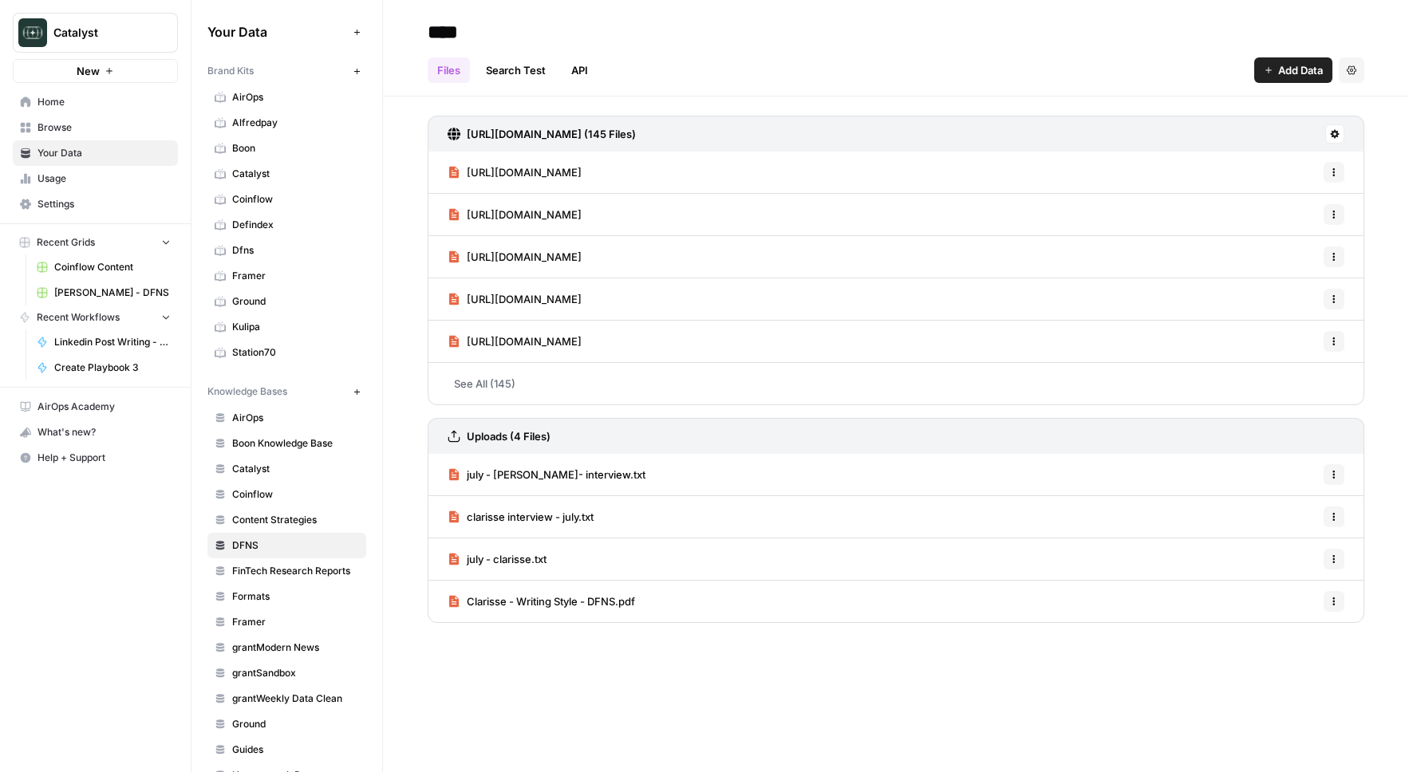
click at [258, 248] on span "Dfns" at bounding box center [295, 250] width 127 height 14
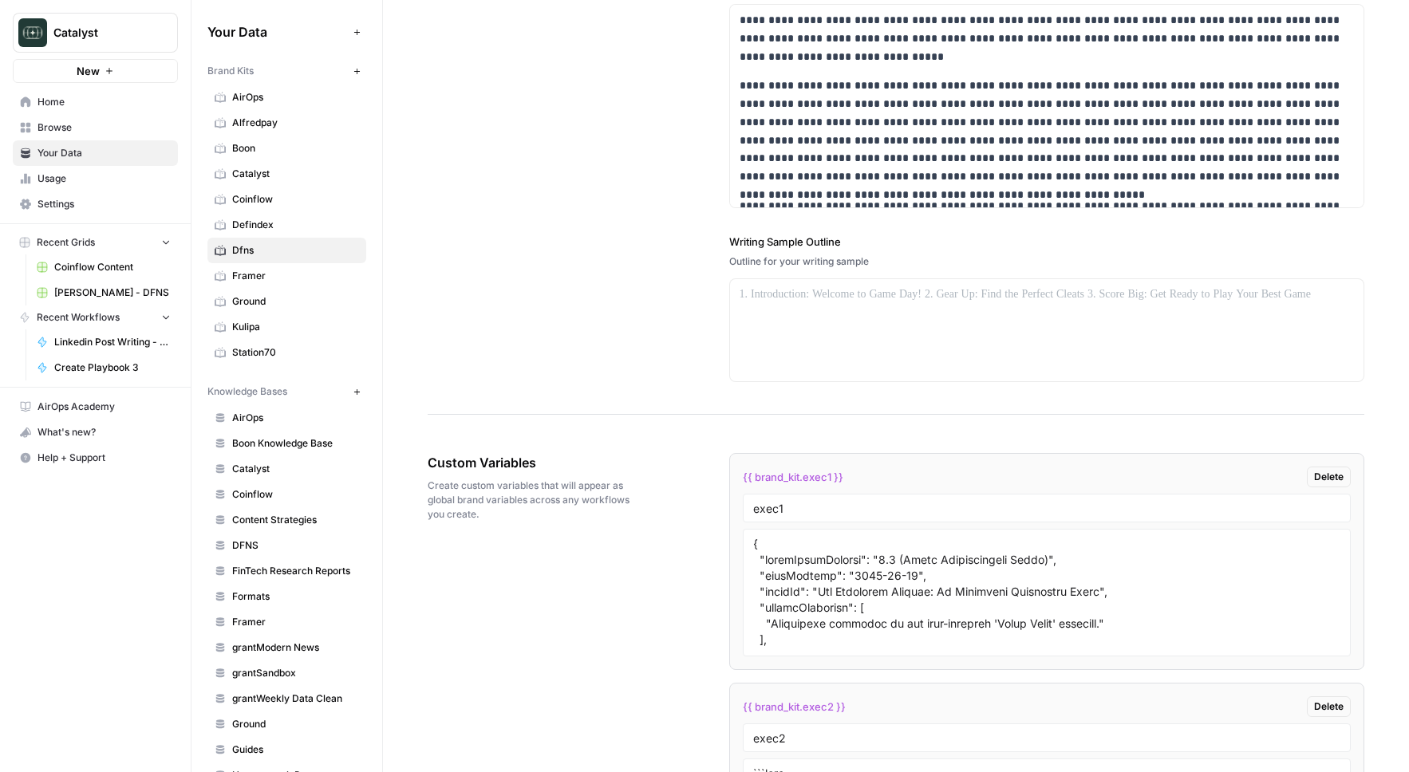
scroll to position [2597, 0]
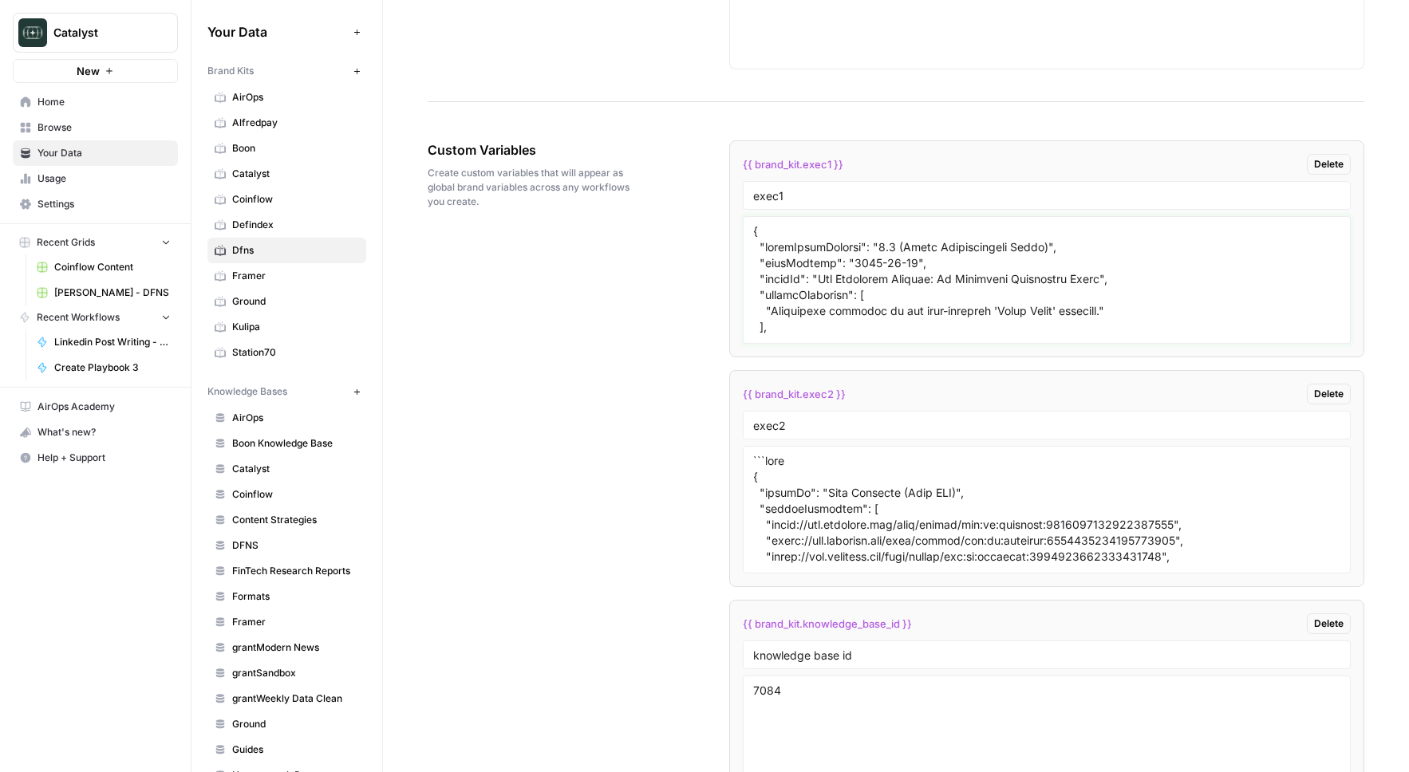
click at [833, 314] on textarea at bounding box center [1047, 279] width 588 height 113
paste textarea "7.0 (Definitive Build)", "lastUpdated": "2025-08-20", "styleOf": "The Pragmatic…"
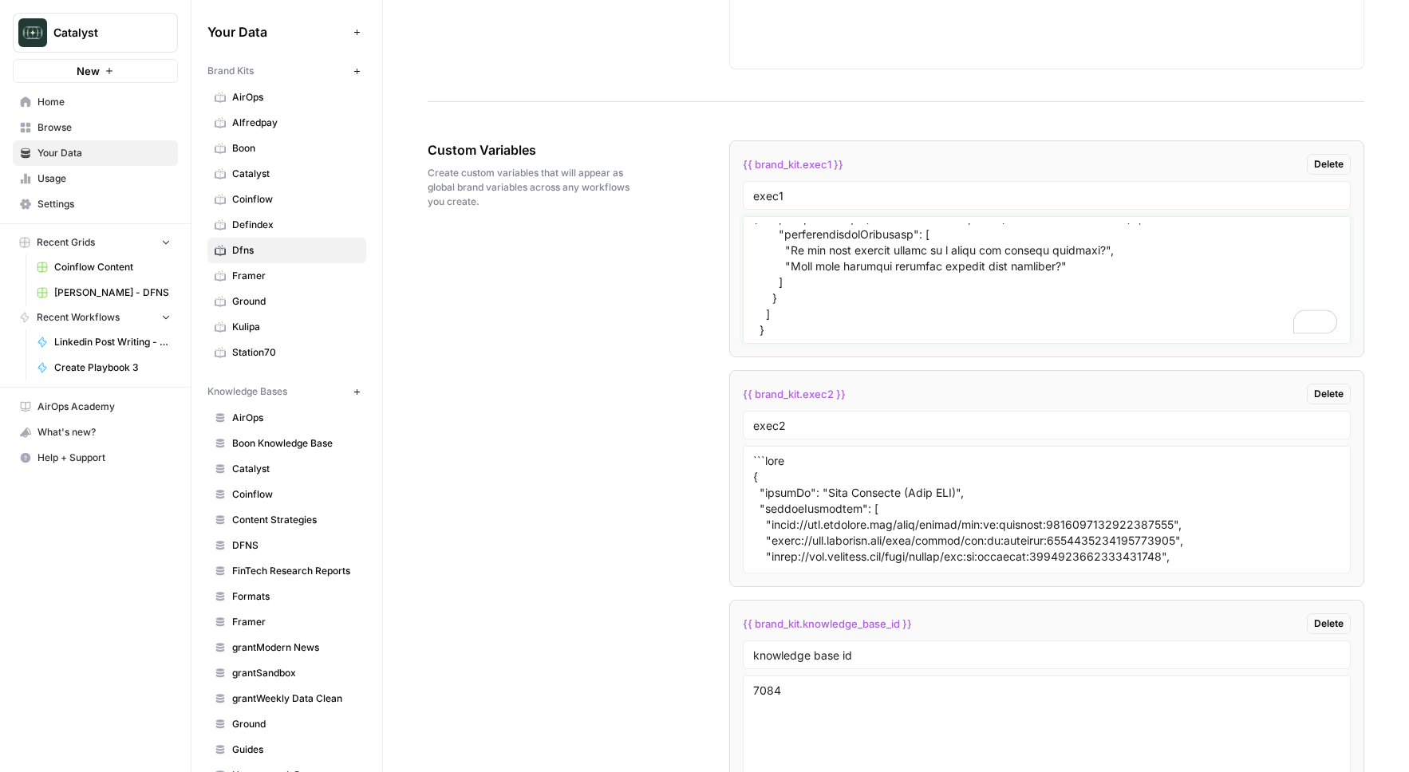
type textarea "{ "styleGuideVersion": "7.0 (Definitive Build)", "lastUpdated": "2025-08-20", "…"
click at [584, 369] on div "Custom Variables Create custom variables that will appear as global brand varia…" at bounding box center [896, 497] width 937 height 779
